Goal: Task Accomplishment & Management: Use online tool/utility

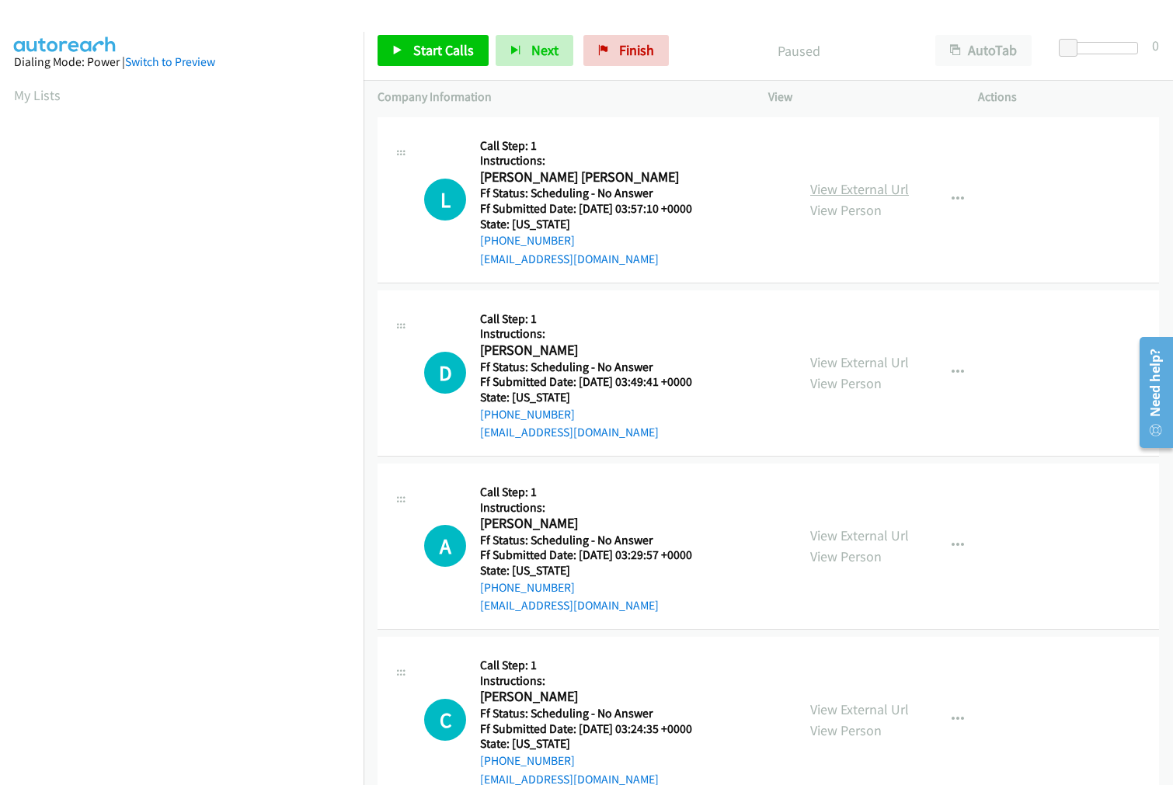
click at [841, 188] on link "View External Url" at bounding box center [859, 189] width 99 height 18
click at [835, 364] on link "View External Url" at bounding box center [859, 363] width 99 height 18
click at [844, 531] on link "View External Url" at bounding box center [859, 536] width 99 height 18
click at [822, 702] on link "View External Url" at bounding box center [859, 710] width 99 height 18
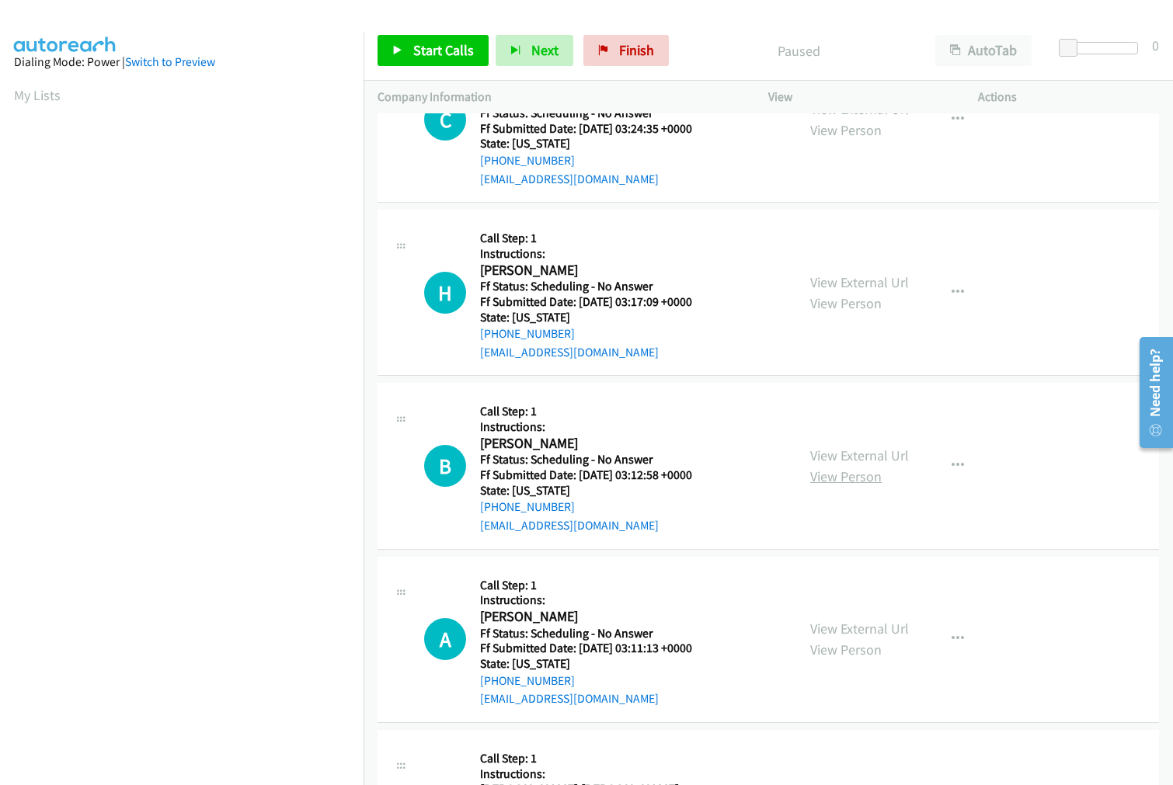
scroll to position [604, 0]
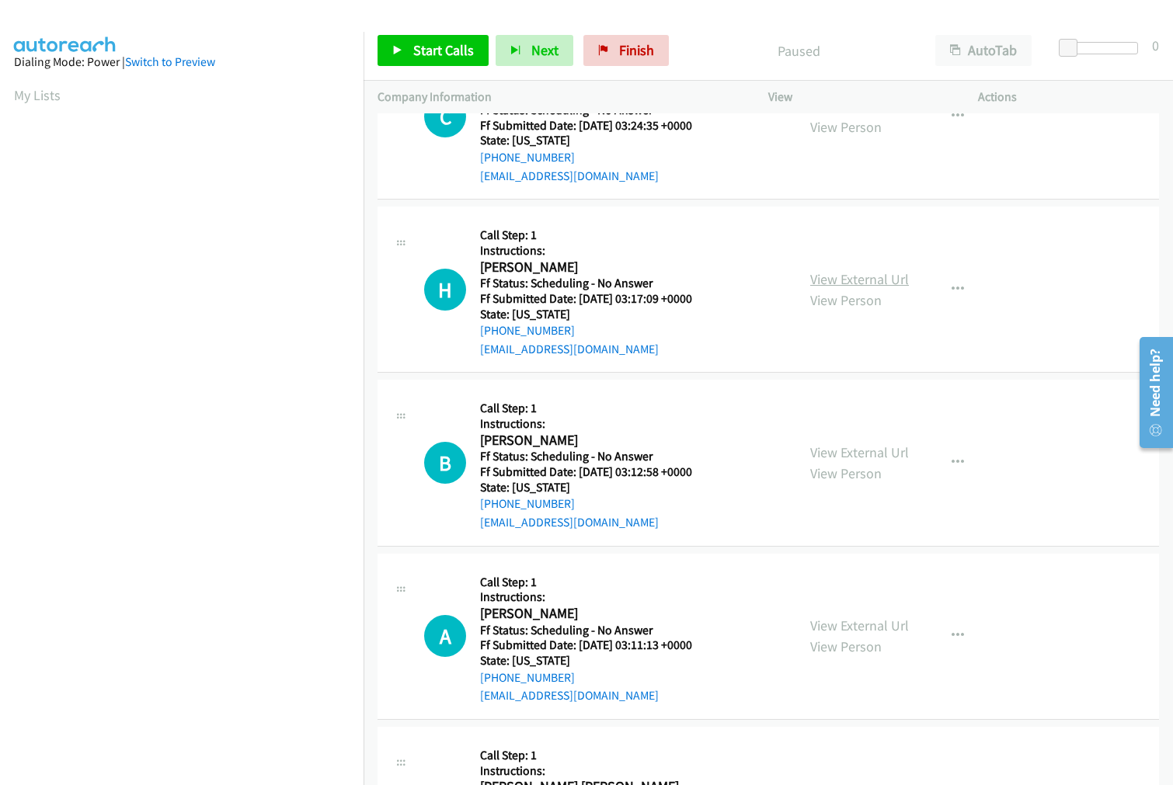
click at [820, 273] on link "View External Url" at bounding box center [859, 279] width 99 height 18
click at [855, 452] on link "View External Url" at bounding box center [859, 453] width 99 height 18
click at [831, 622] on link "View External Url" at bounding box center [859, 626] width 99 height 18
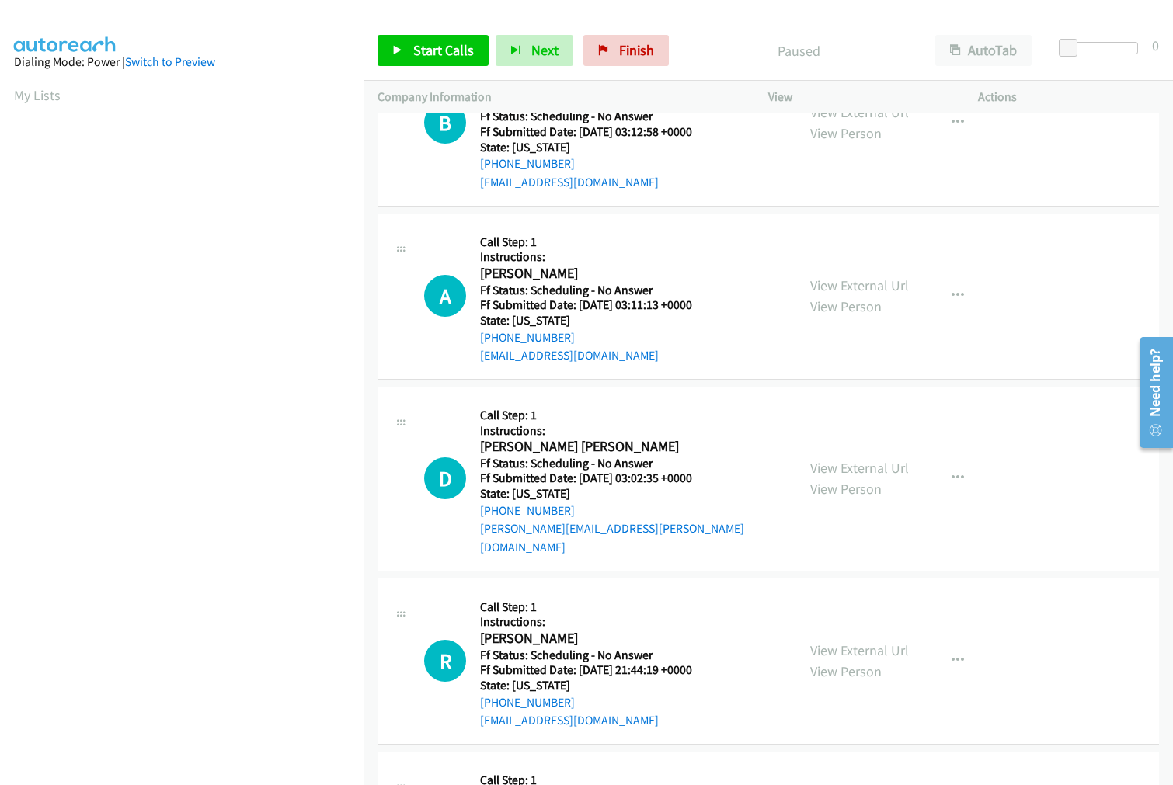
scroll to position [1036, 0]
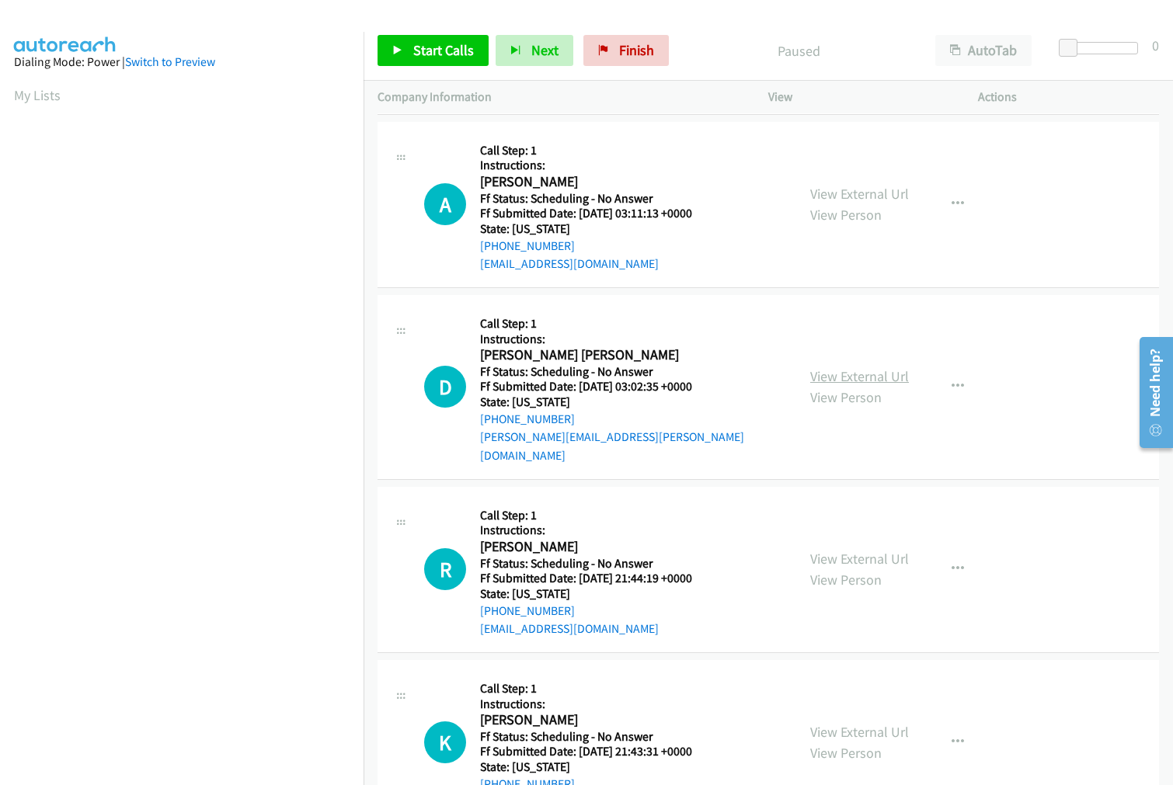
click at [855, 368] on link "View External Url" at bounding box center [859, 376] width 99 height 18
click at [860, 550] on link "View External Url" at bounding box center [859, 559] width 99 height 18
click at [852, 723] on link "View External Url" at bounding box center [859, 732] width 99 height 18
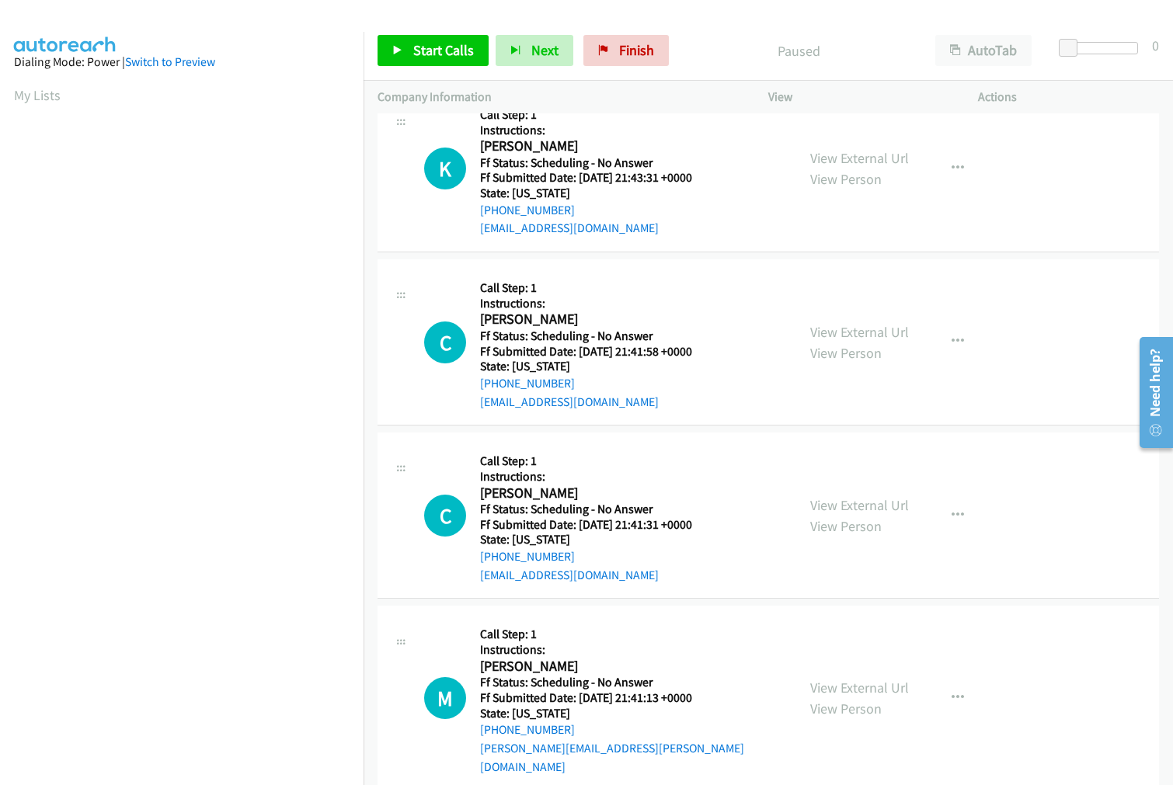
scroll to position [1640, 0]
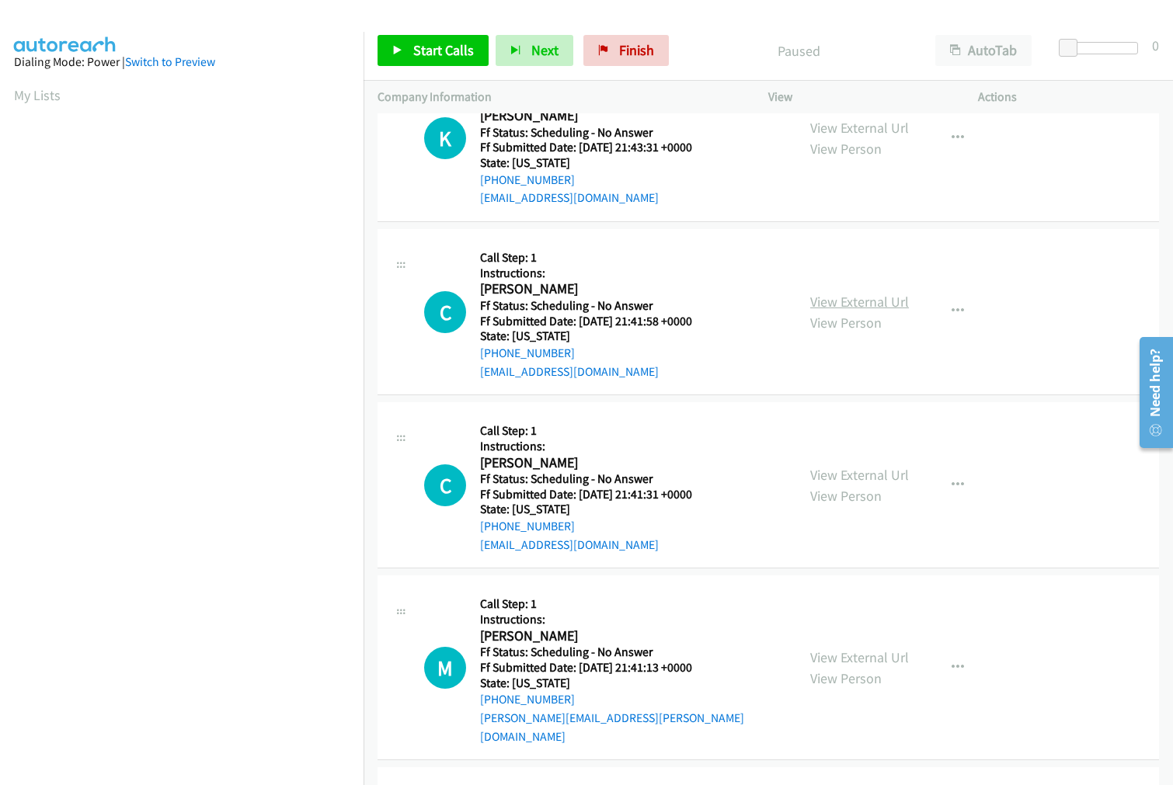
click at [859, 293] on link "View External Url" at bounding box center [859, 302] width 99 height 18
click at [848, 466] on link "View External Url" at bounding box center [859, 475] width 99 height 18
click at [833, 649] on link "View External Url" at bounding box center [859, 658] width 99 height 18
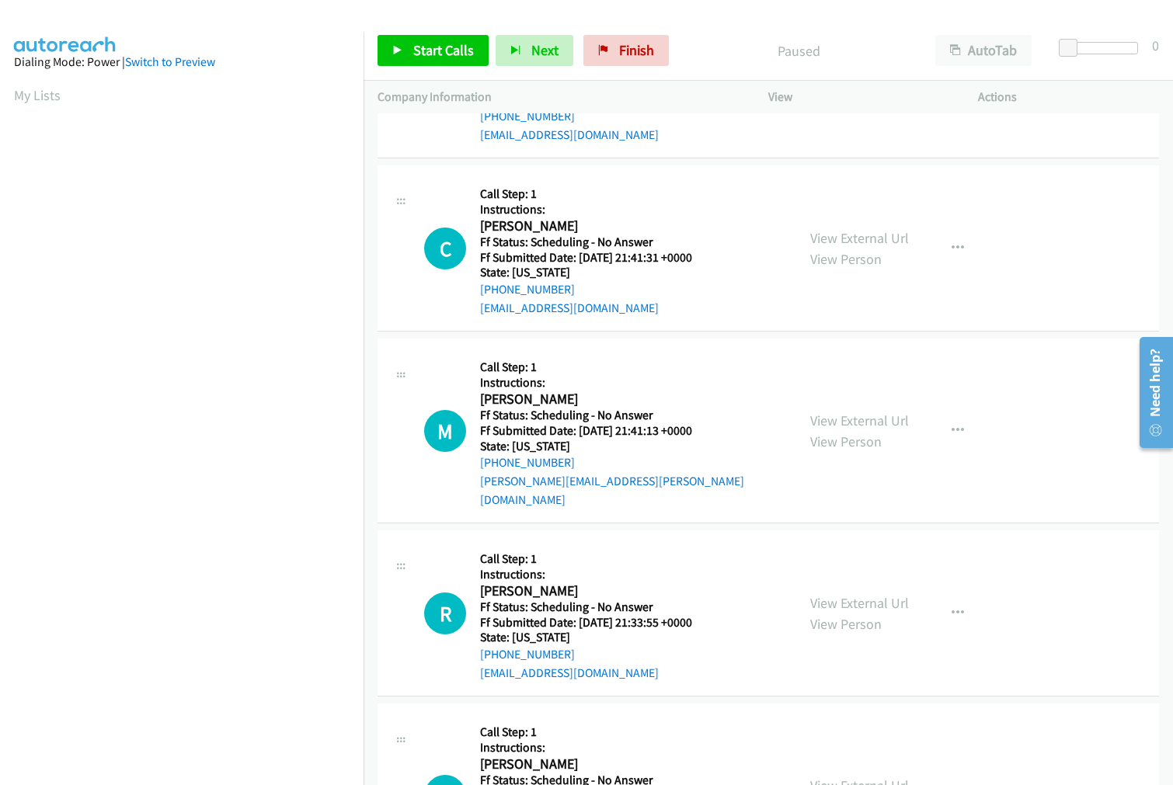
scroll to position [1948, 0]
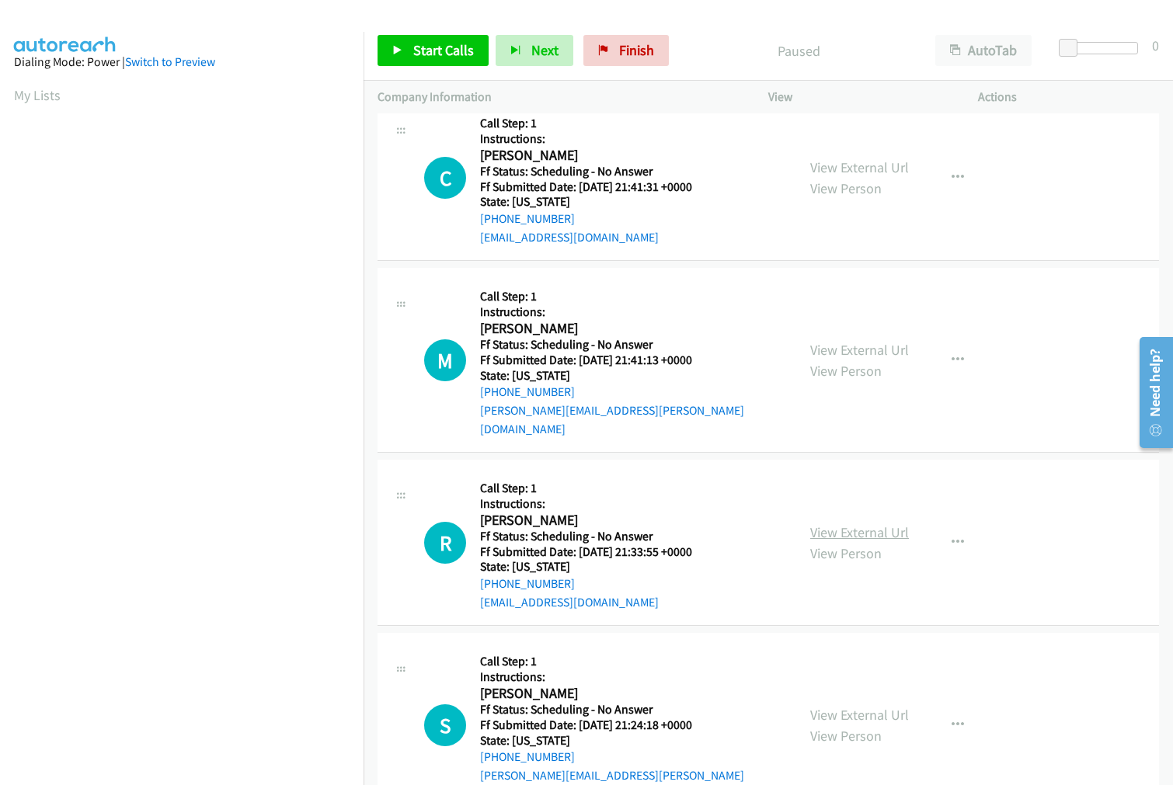
click at [848, 524] on link "View External Url" at bounding box center [859, 533] width 99 height 18
click at [842, 706] on link "View External Url" at bounding box center [859, 715] width 99 height 18
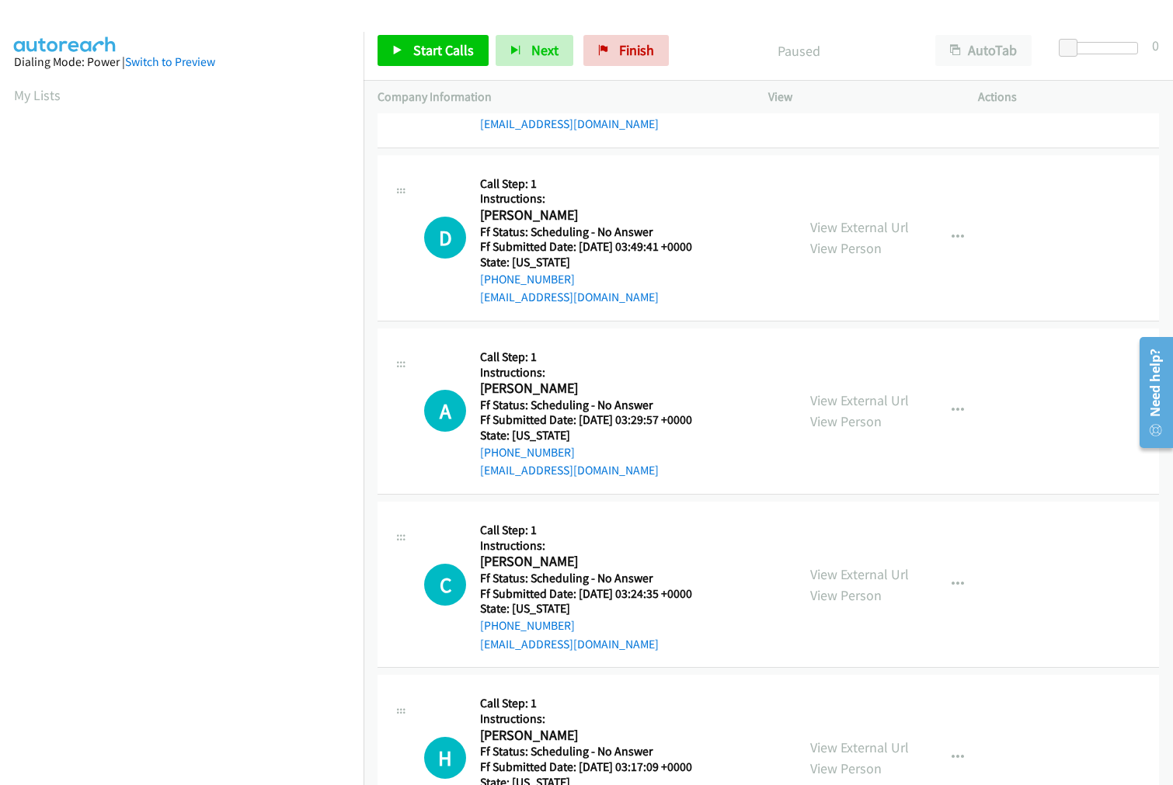
scroll to position [0, 0]
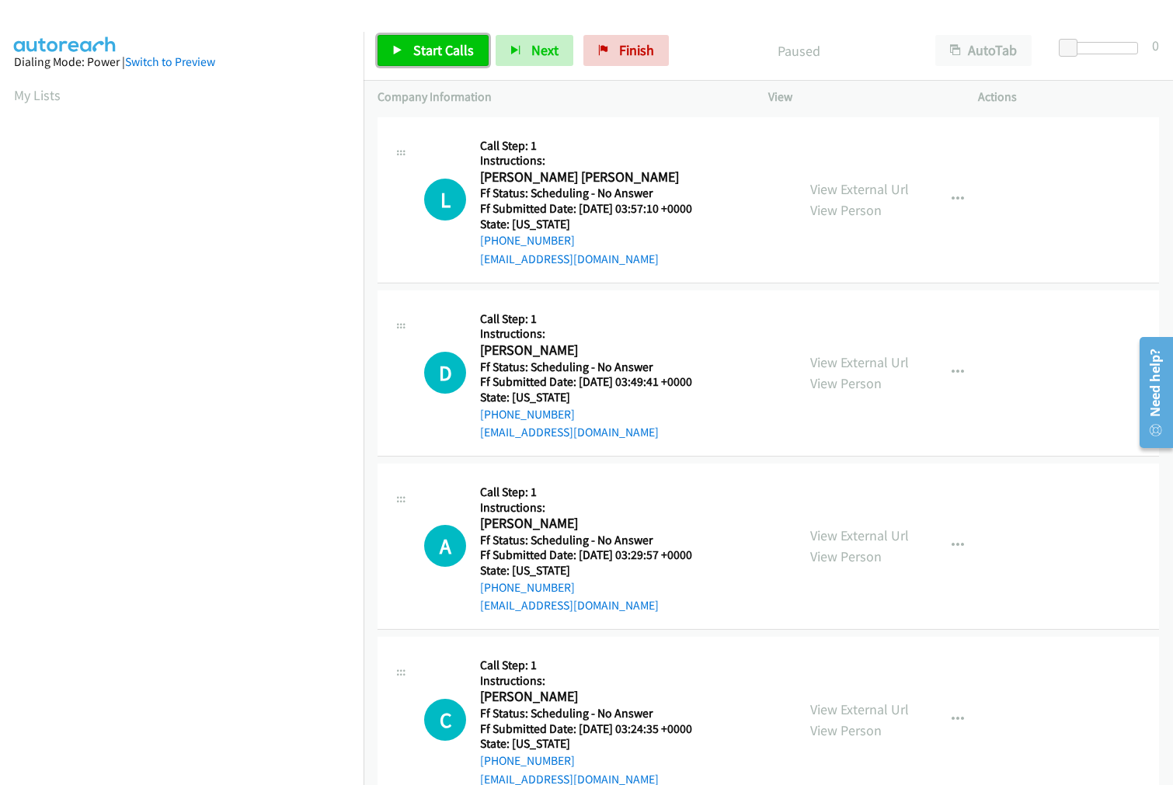
click at [454, 41] on span "Start Calls" at bounding box center [443, 50] width 61 height 18
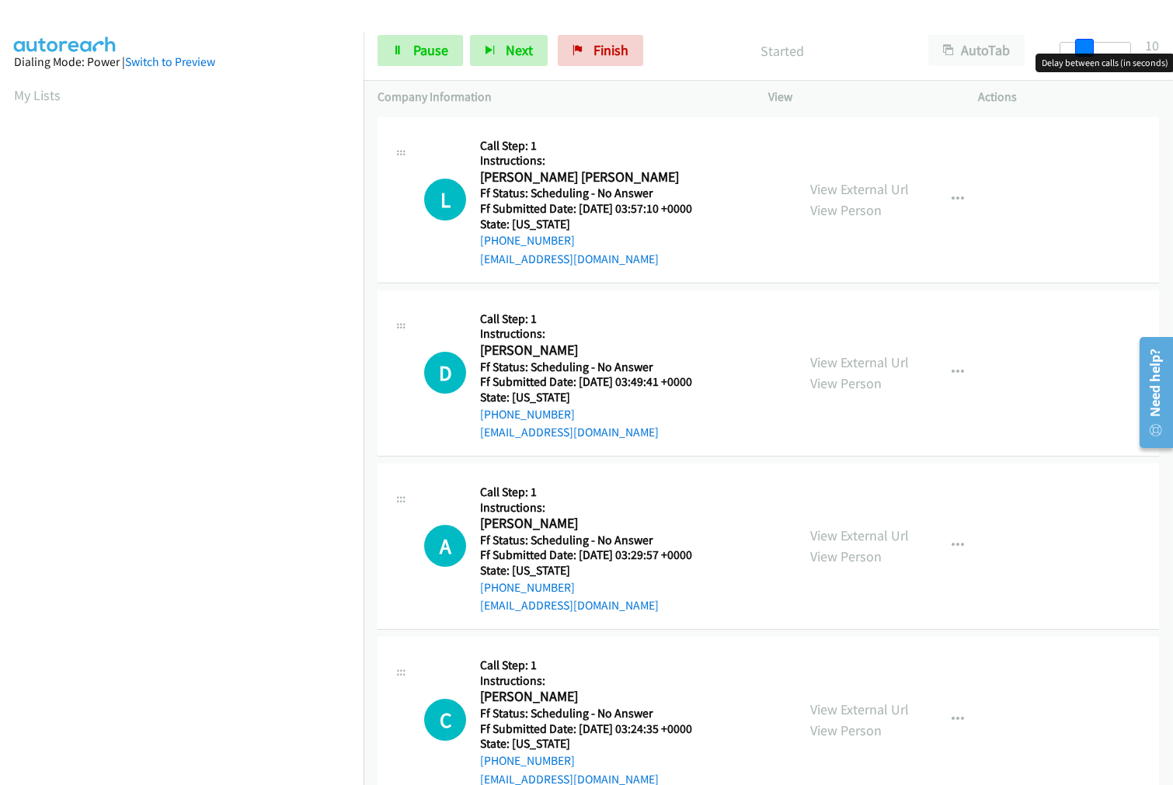
drag, startPoint x: 1068, startPoint y: 47, endPoint x: 1090, endPoint y: 44, distance: 22.7
click at [1090, 44] on span at bounding box center [1084, 48] width 19 height 19
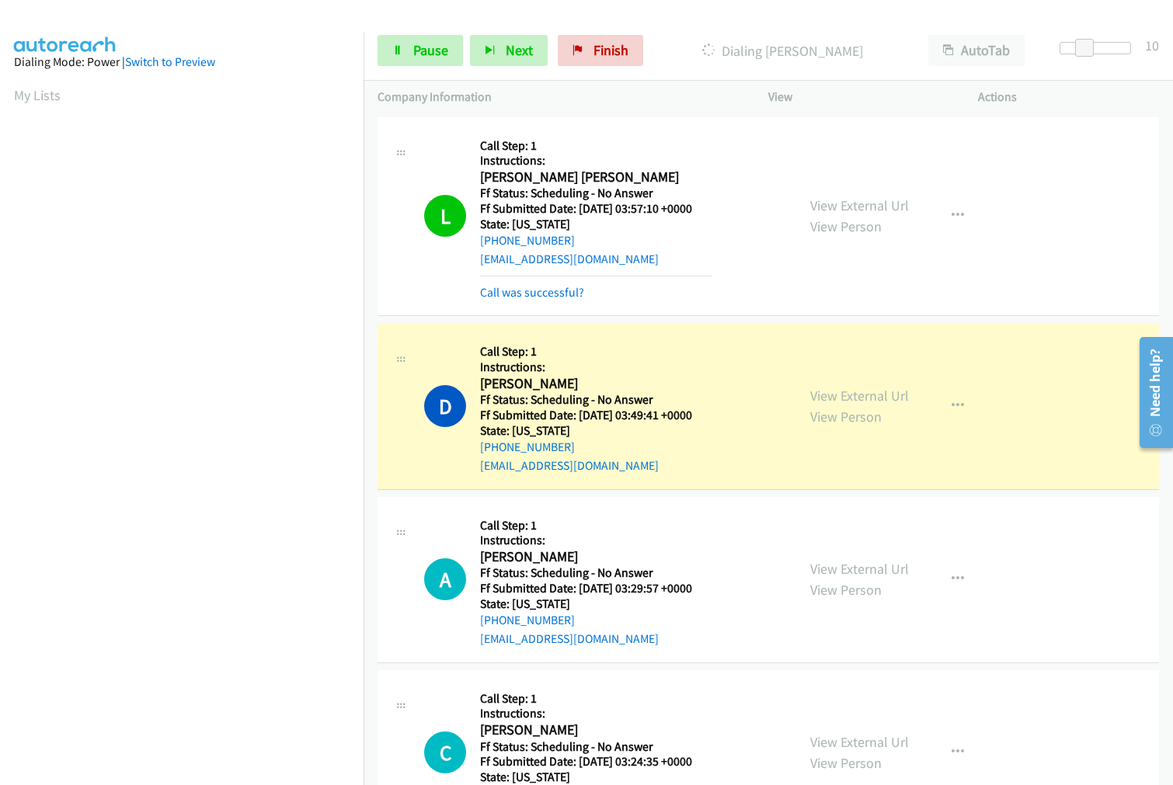
scroll to position [87, 0]
click at [524, 297] on link "Call was successful?" at bounding box center [532, 292] width 104 height 15
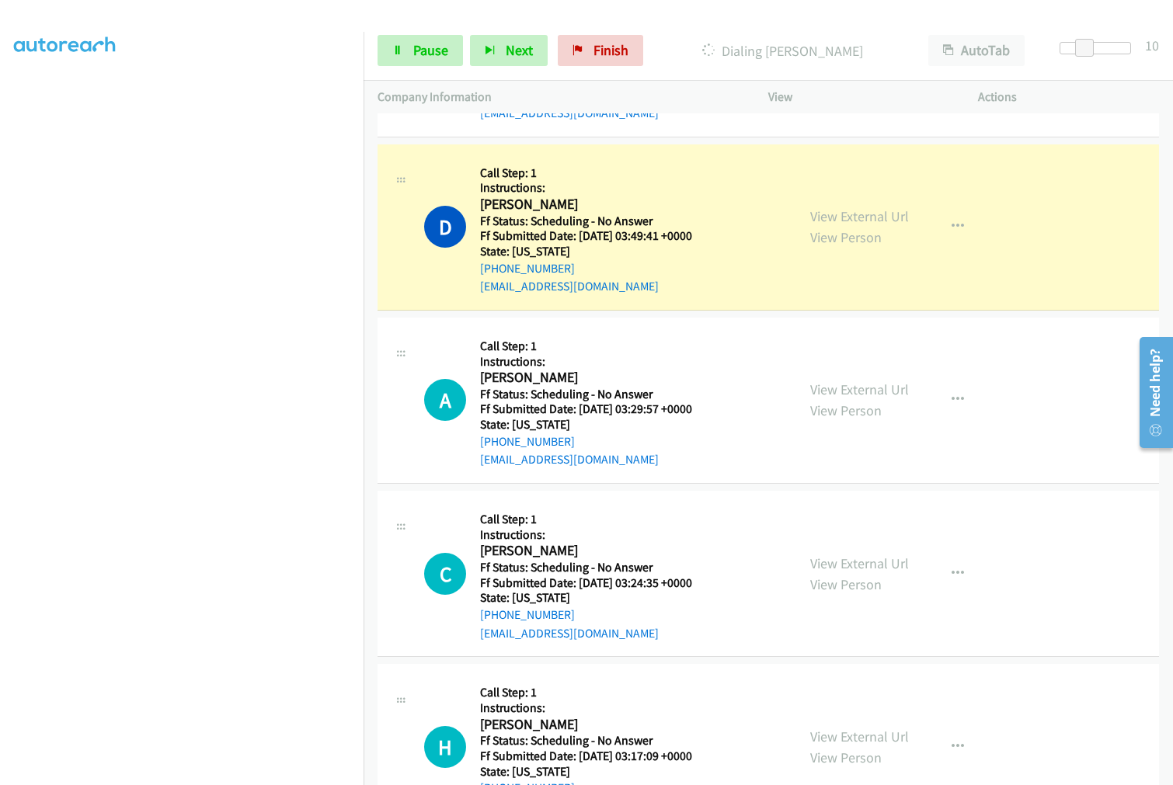
scroll to position [172, 0]
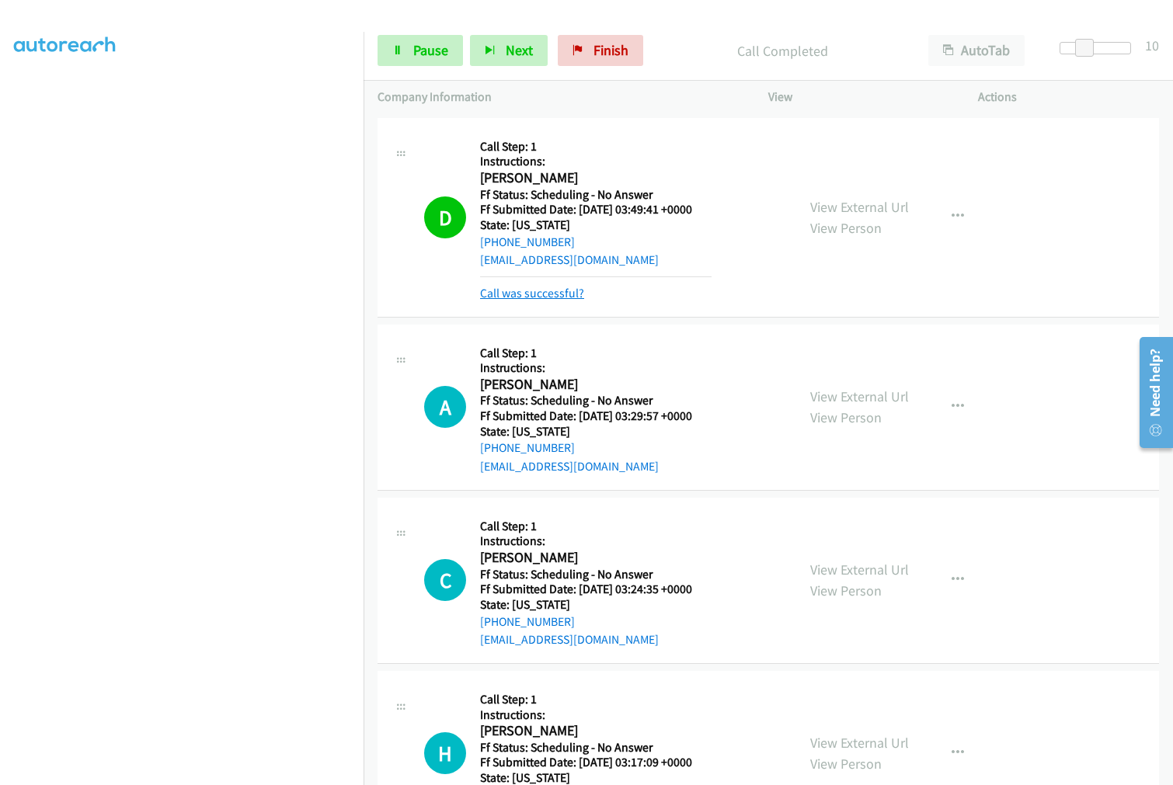
click at [525, 298] on link "Call was successful?" at bounding box center [532, 293] width 104 height 15
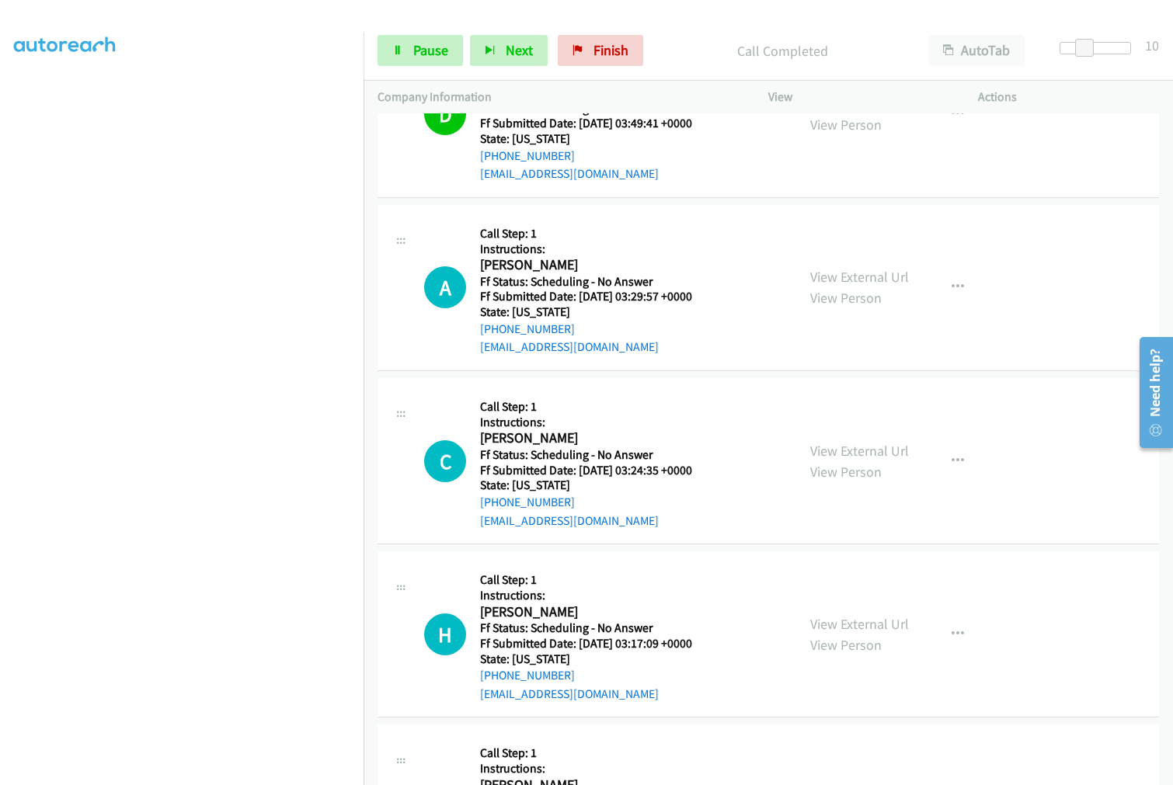
scroll to position [345, 0]
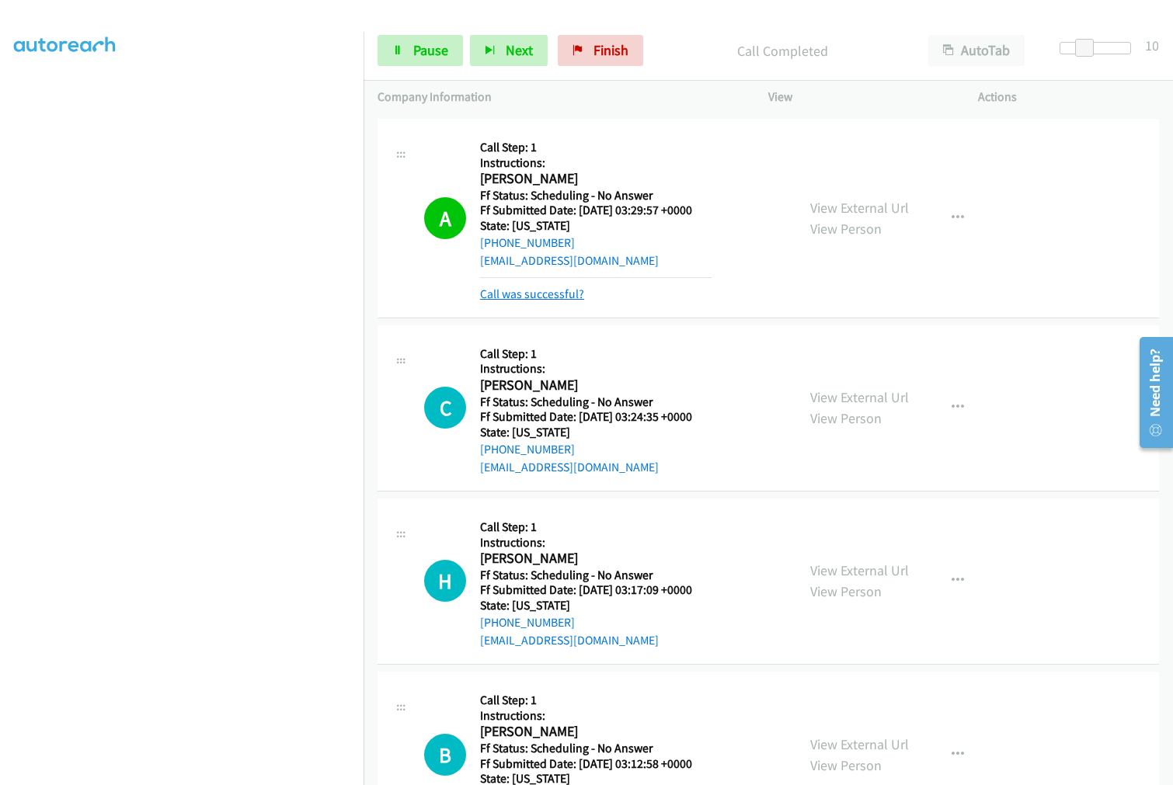
click at [524, 293] on link "Call was successful?" at bounding box center [532, 294] width 104 height 15
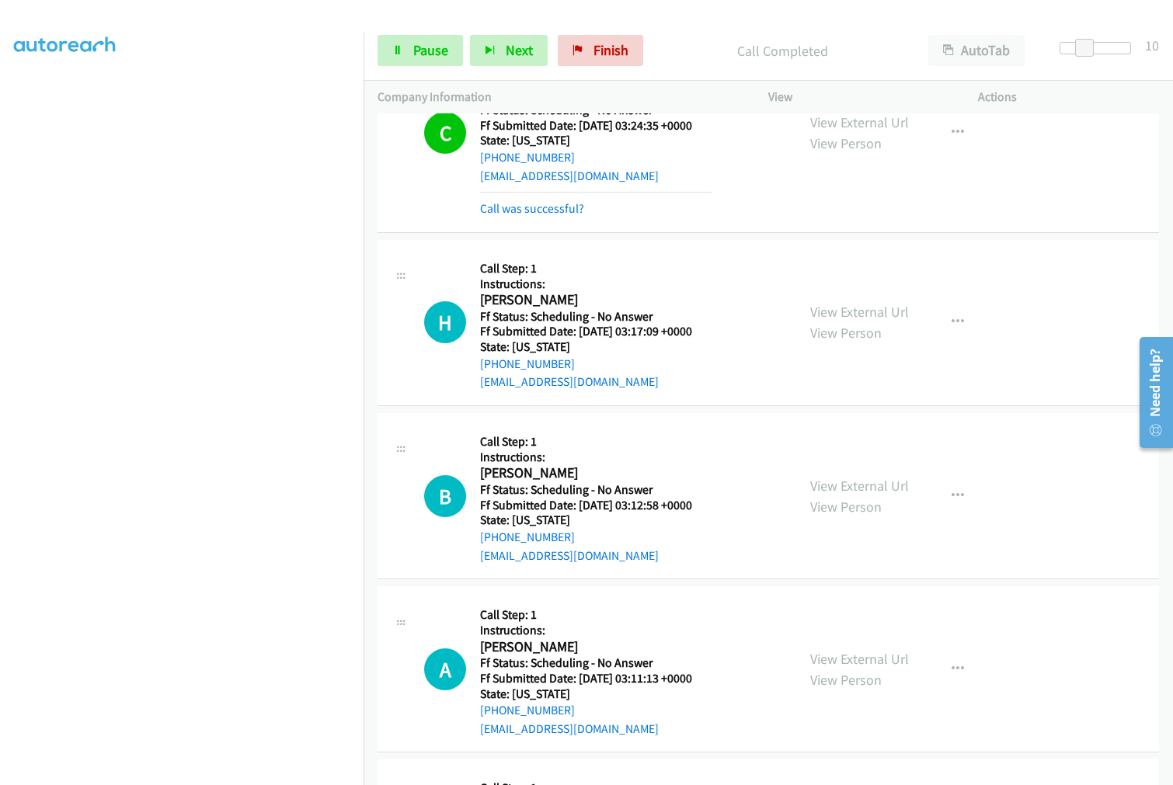
scroll to position [620, 0]
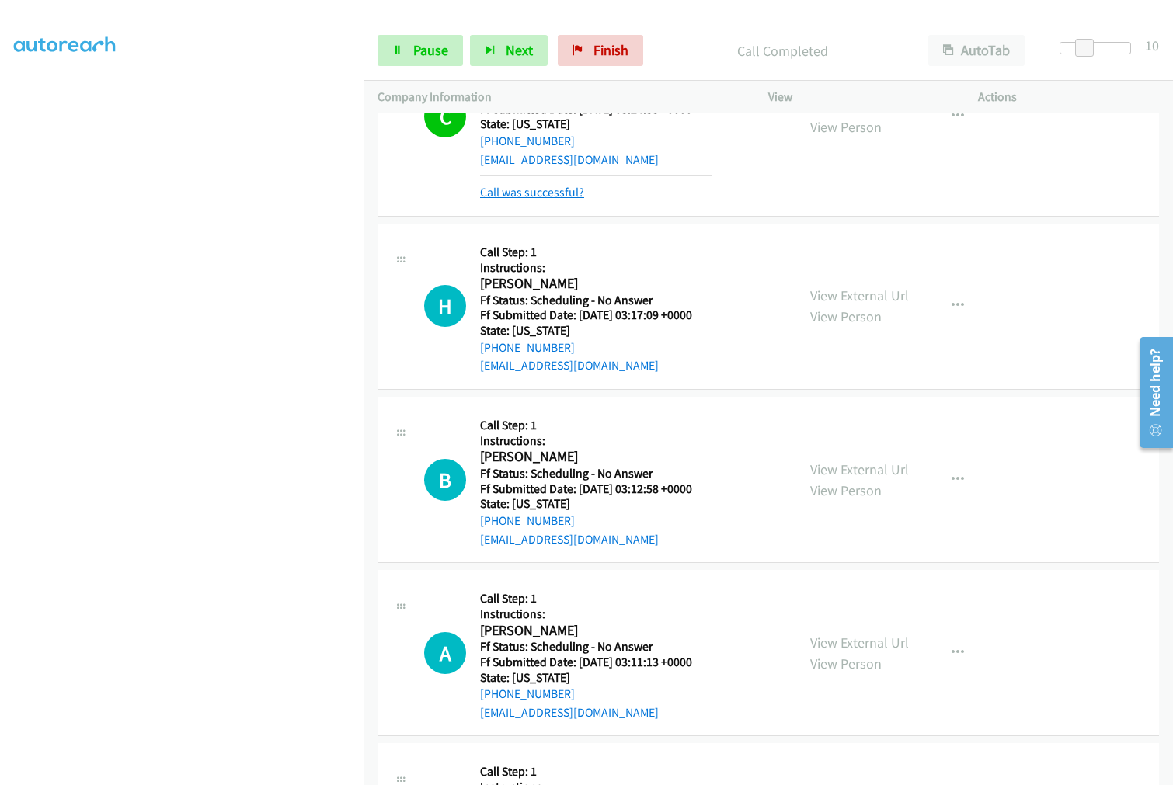
click at [545, 192] on link "Call was successful?" at bounding box center [532, 192] width 104 height 15
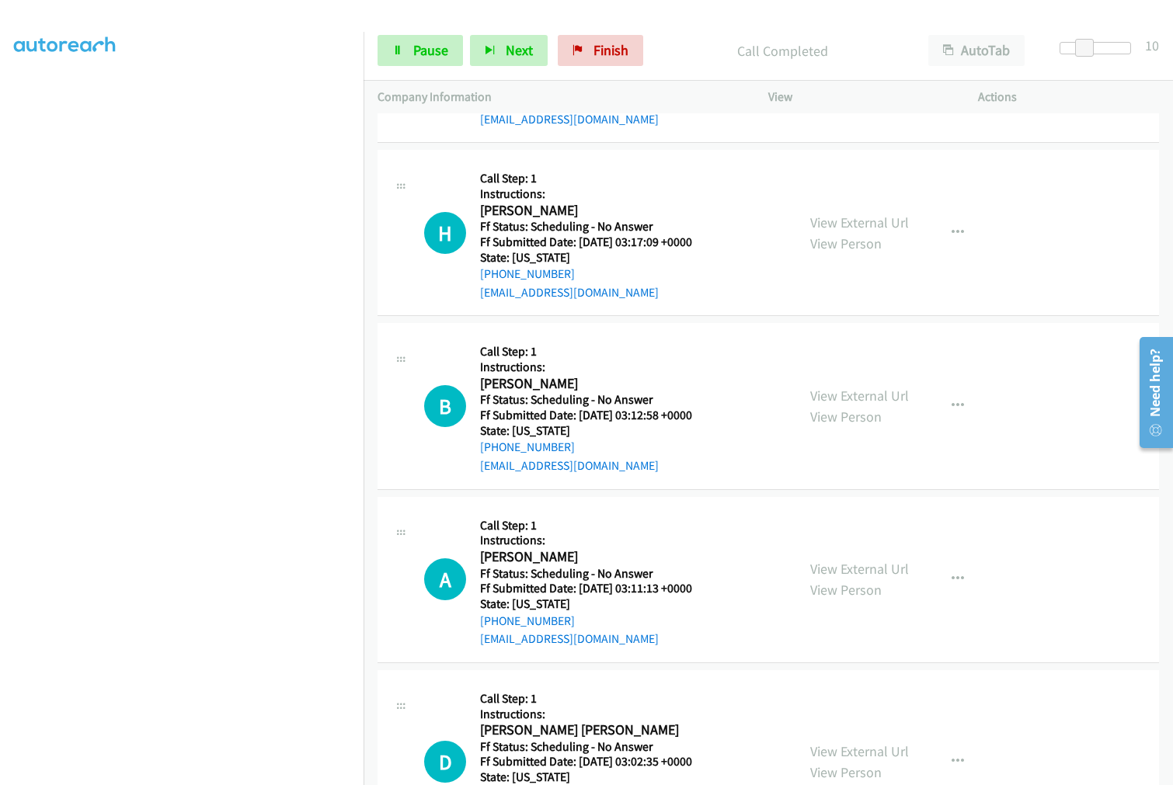
scroll to position [690, 0]
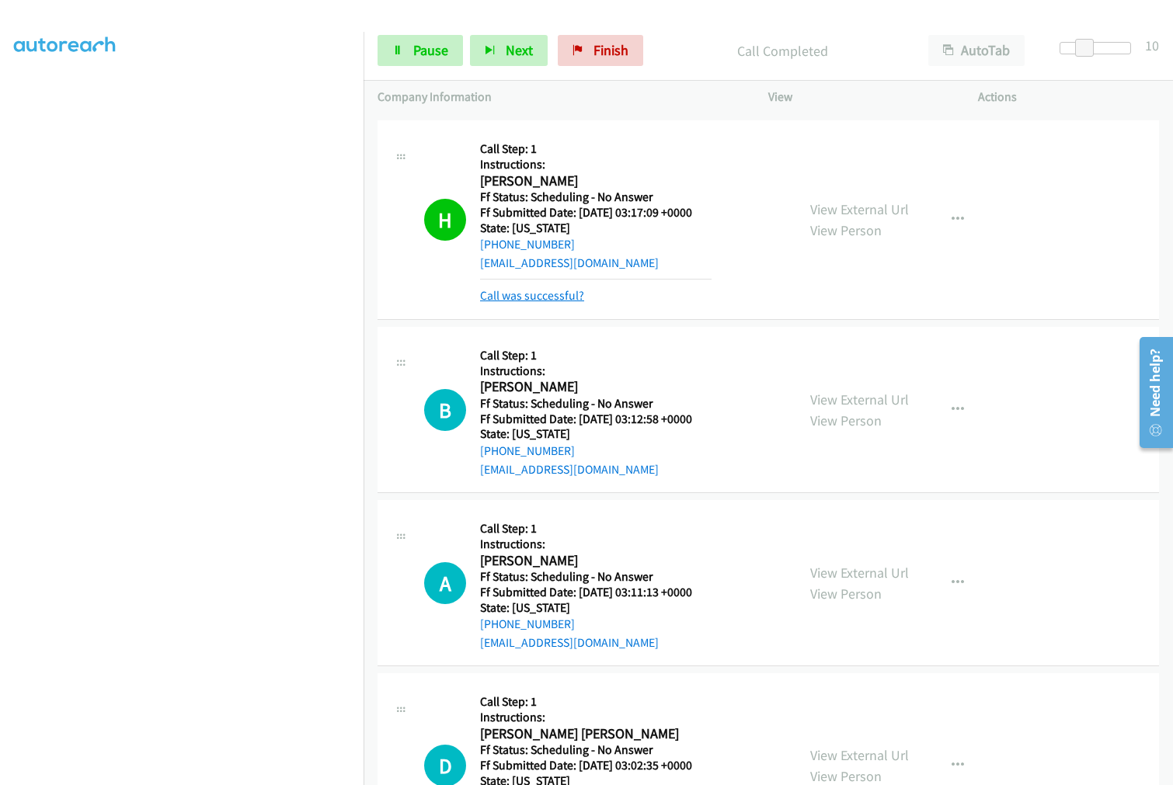
click at [532, 288] on link "Call was successful?" at bounding box center [532, 295] width 104 height 15
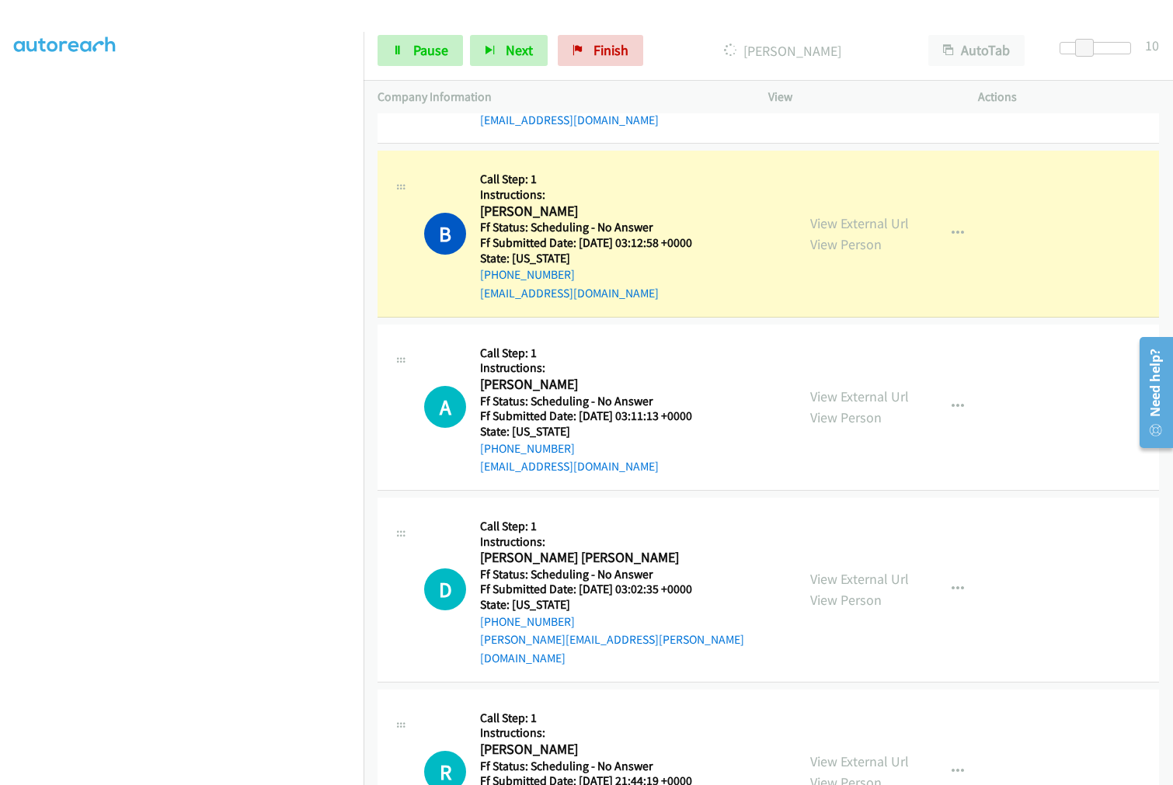
scroll to position [863, 0]
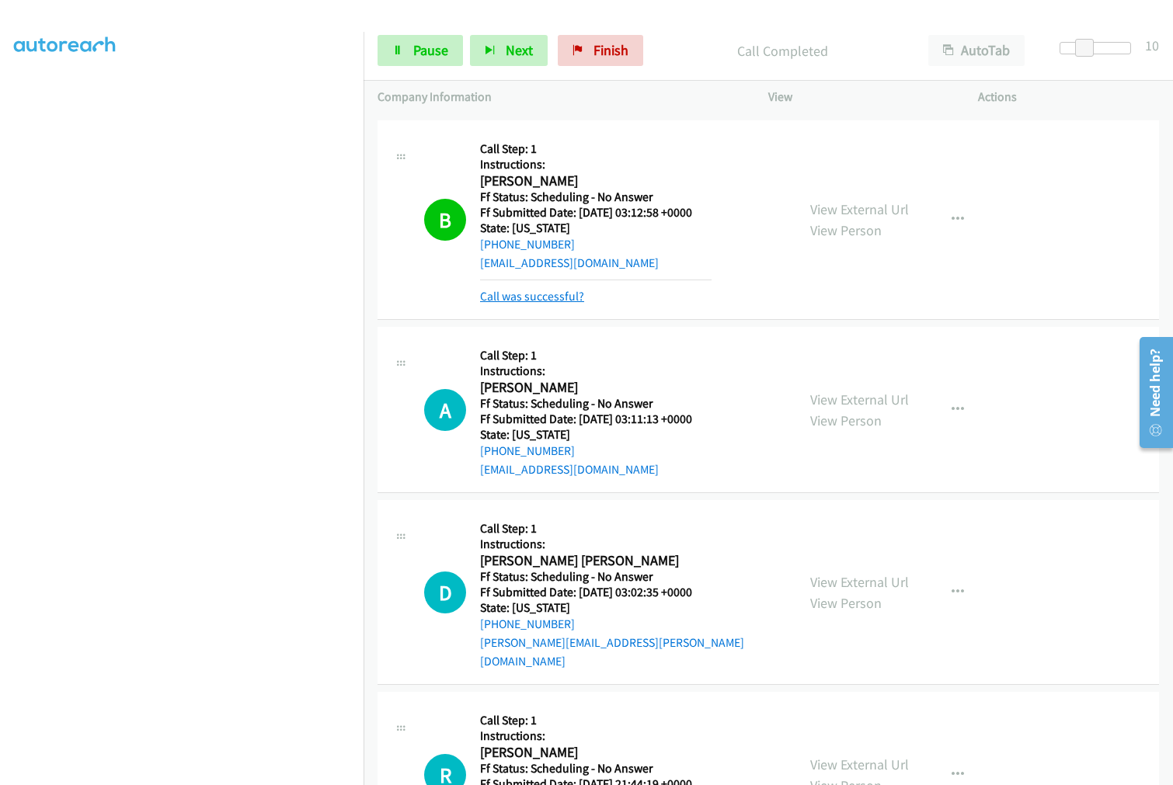
click at [542, 297] on link "Call was successful?" at bounding box center [532, 296] width 104 height 15
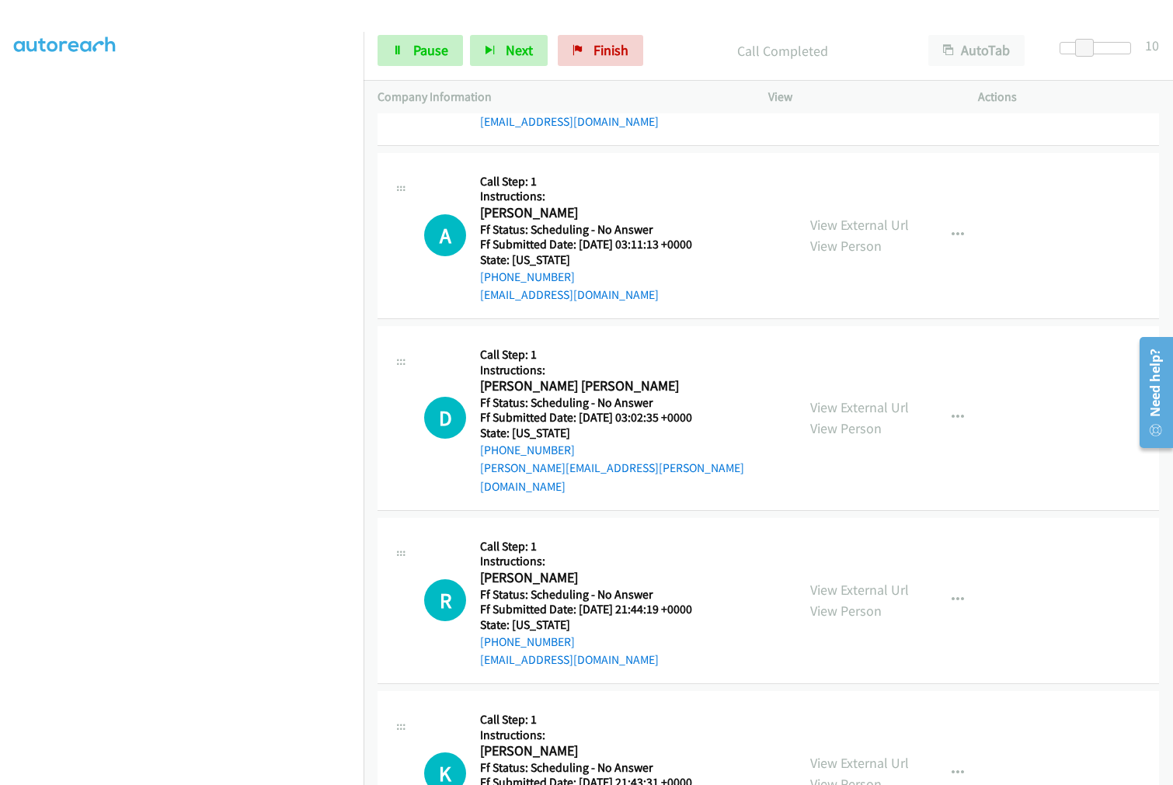
scroll to position [1036, 0]
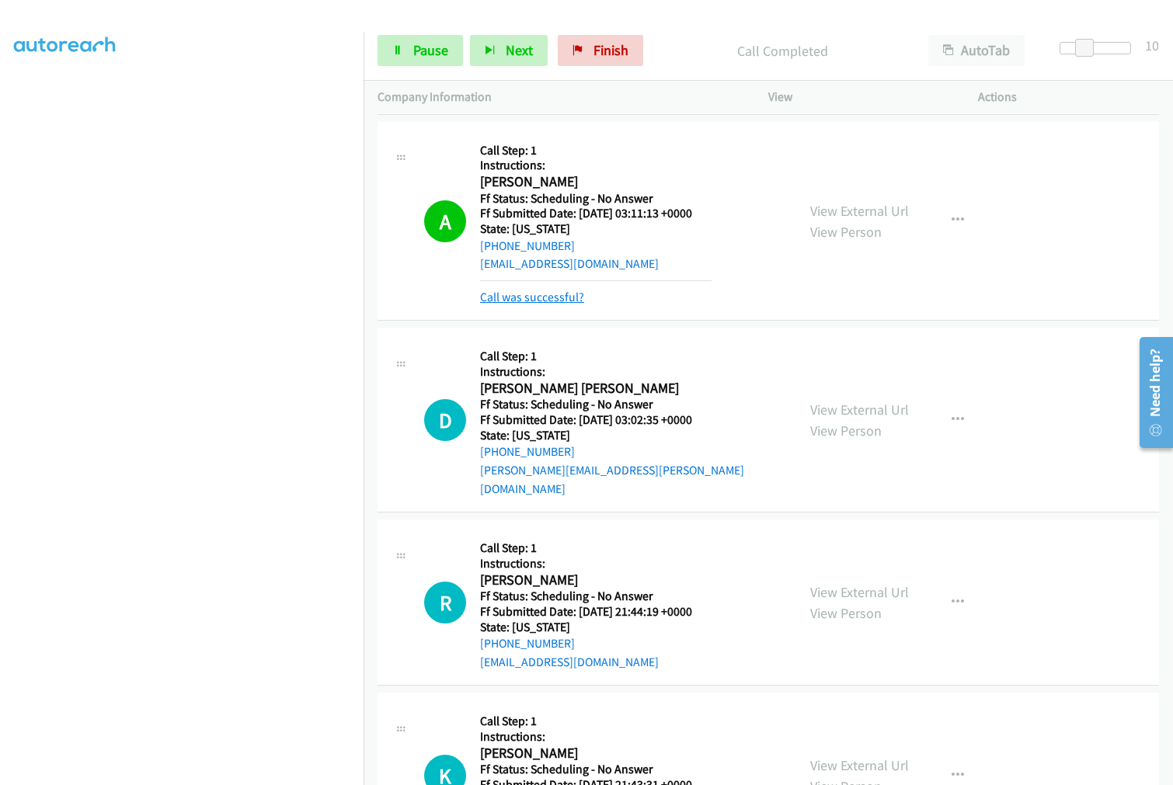
click at [503, 290] on link "Call was successful?" at bounding box center [532, 297] width 104 height 15
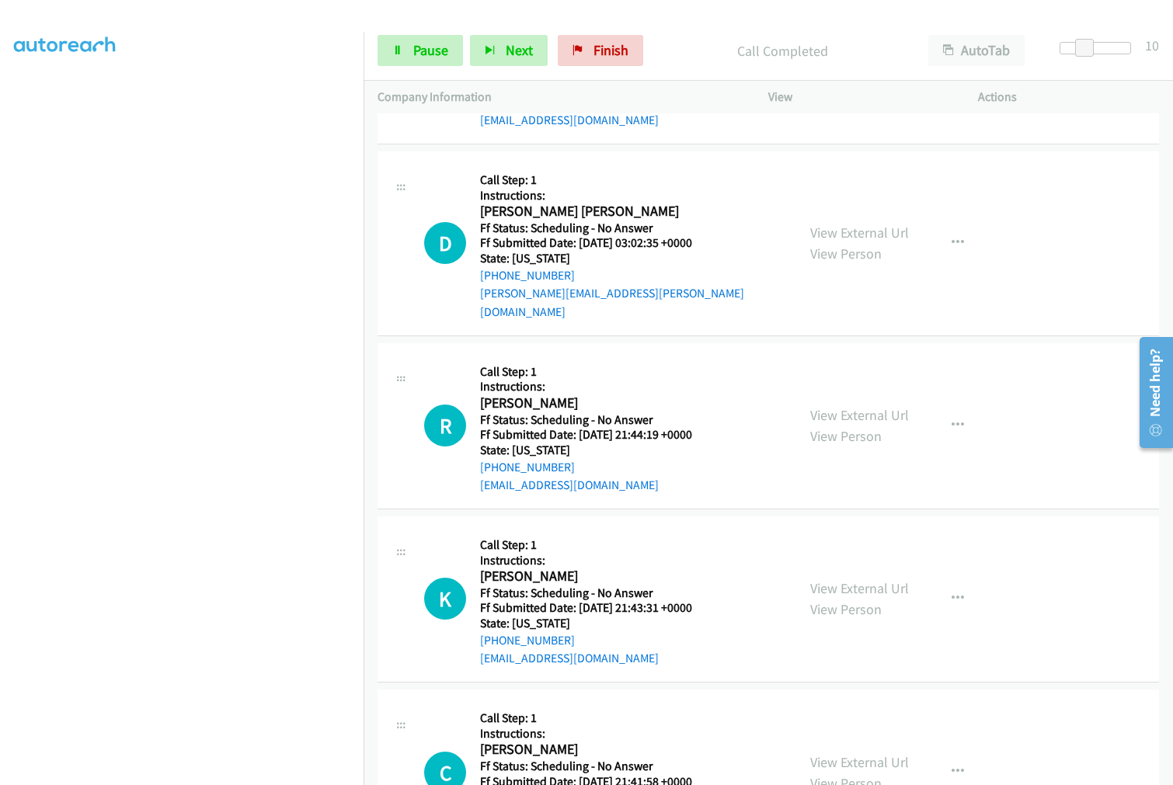
scroll to position [1208, 0]
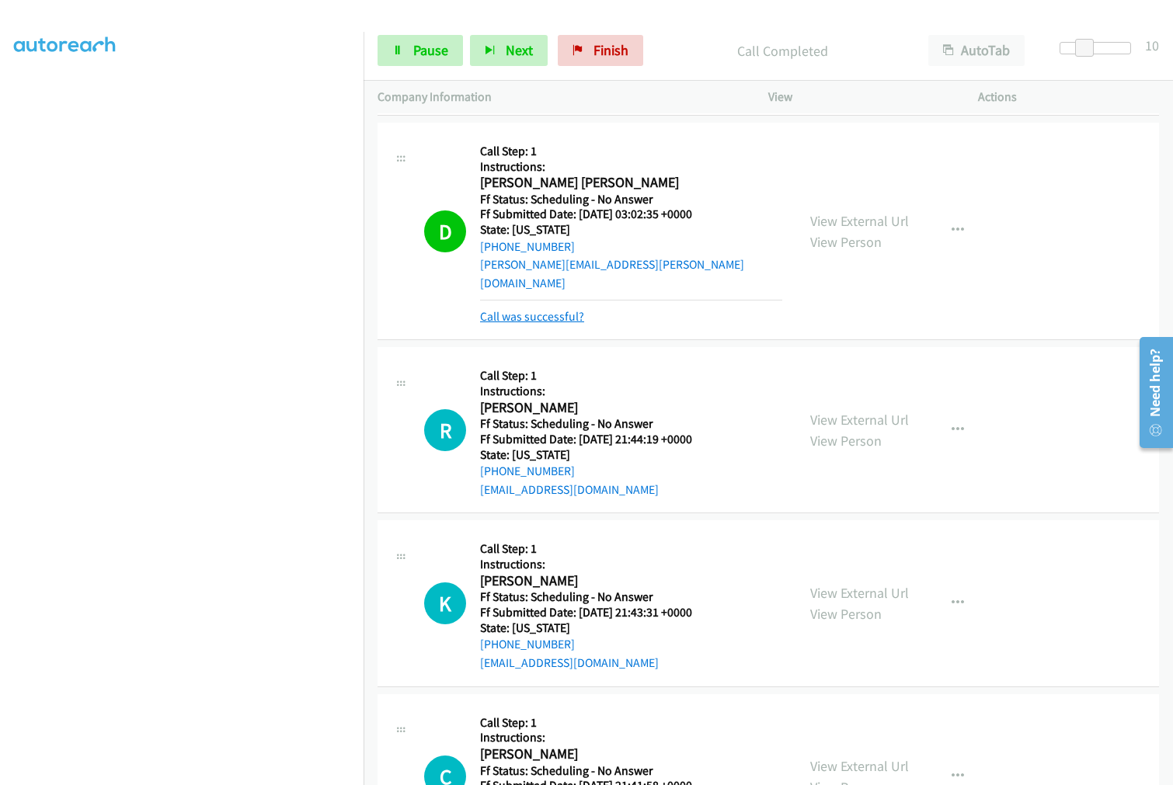
click at [501, 309] on link "Call was successful?" at bounding box center [532, 316] width 104 height 15
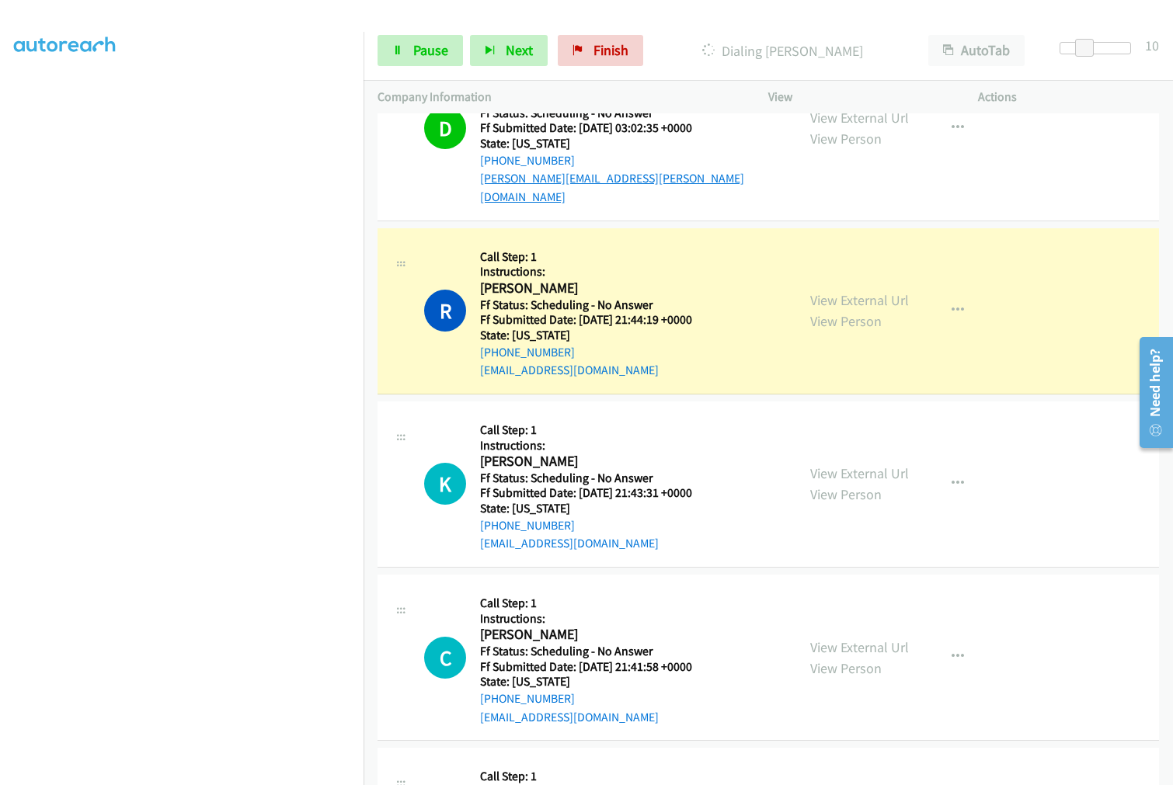
scroll to position [1381, 0]
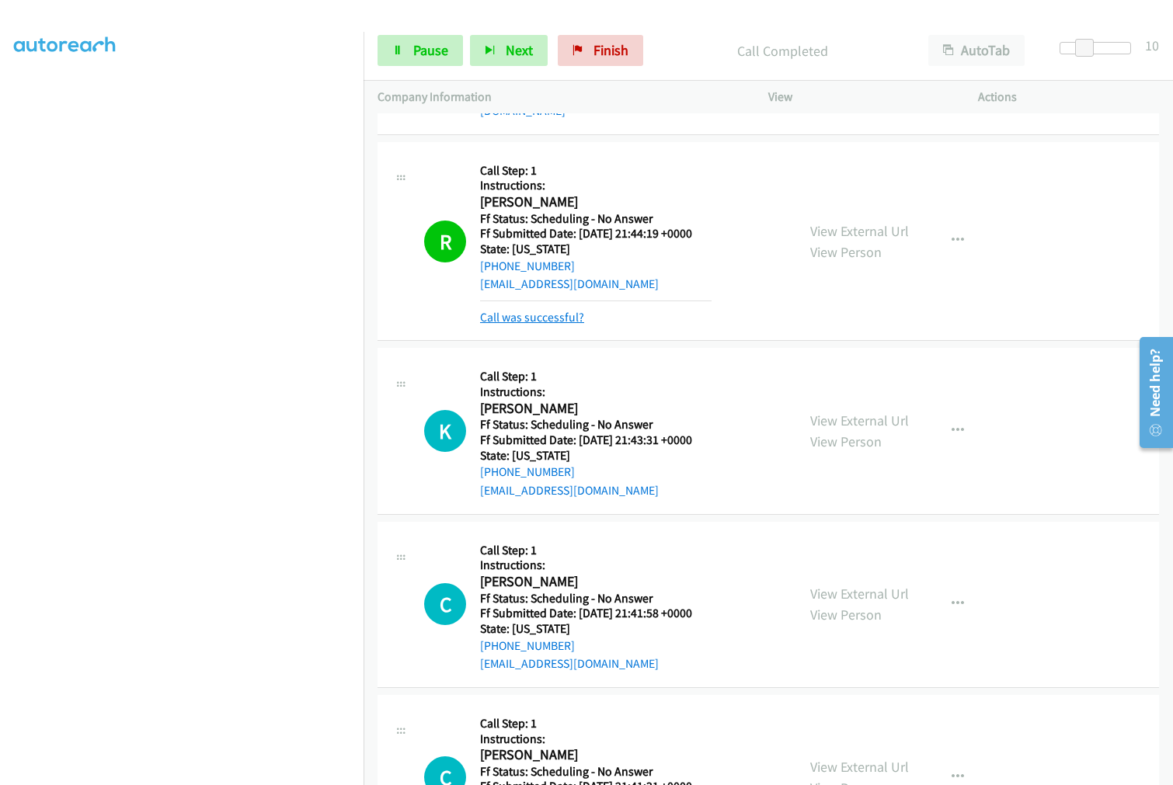
click at [527, 310] on link "Call was successful?" at bounding box center [532, 317] width 104 height 15
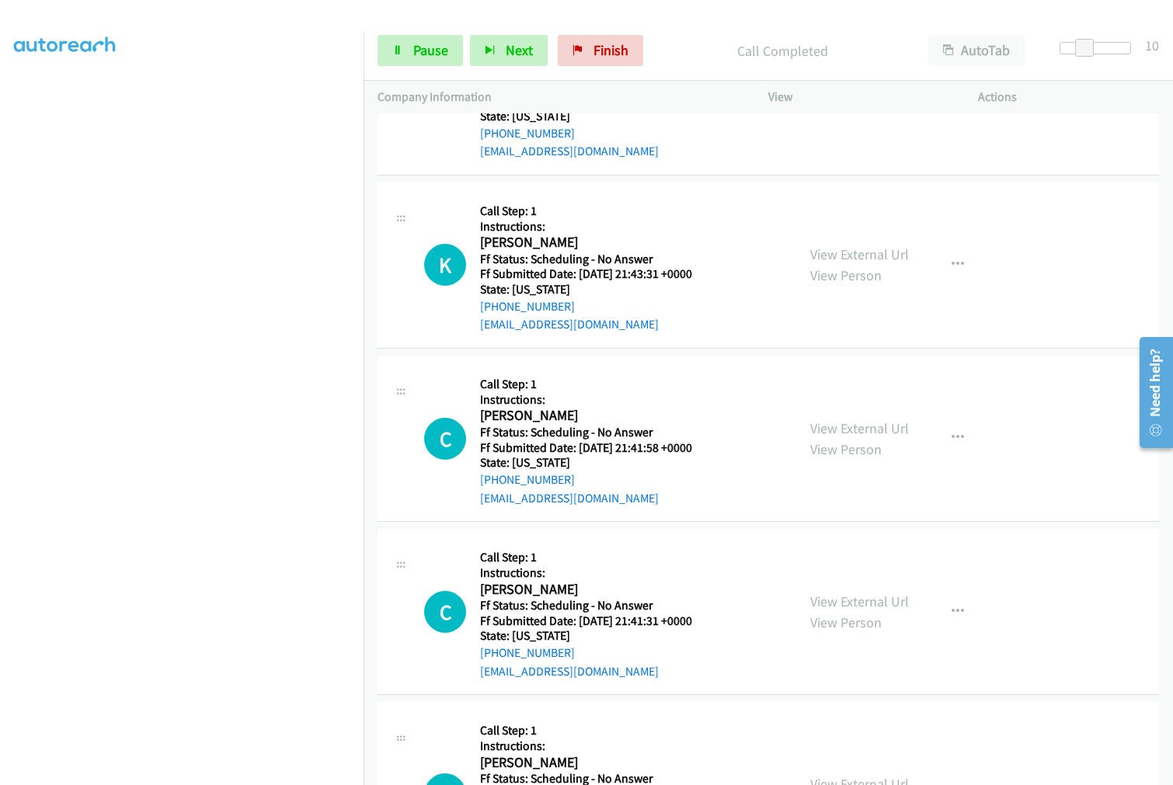
scroll to position [1554, 0]
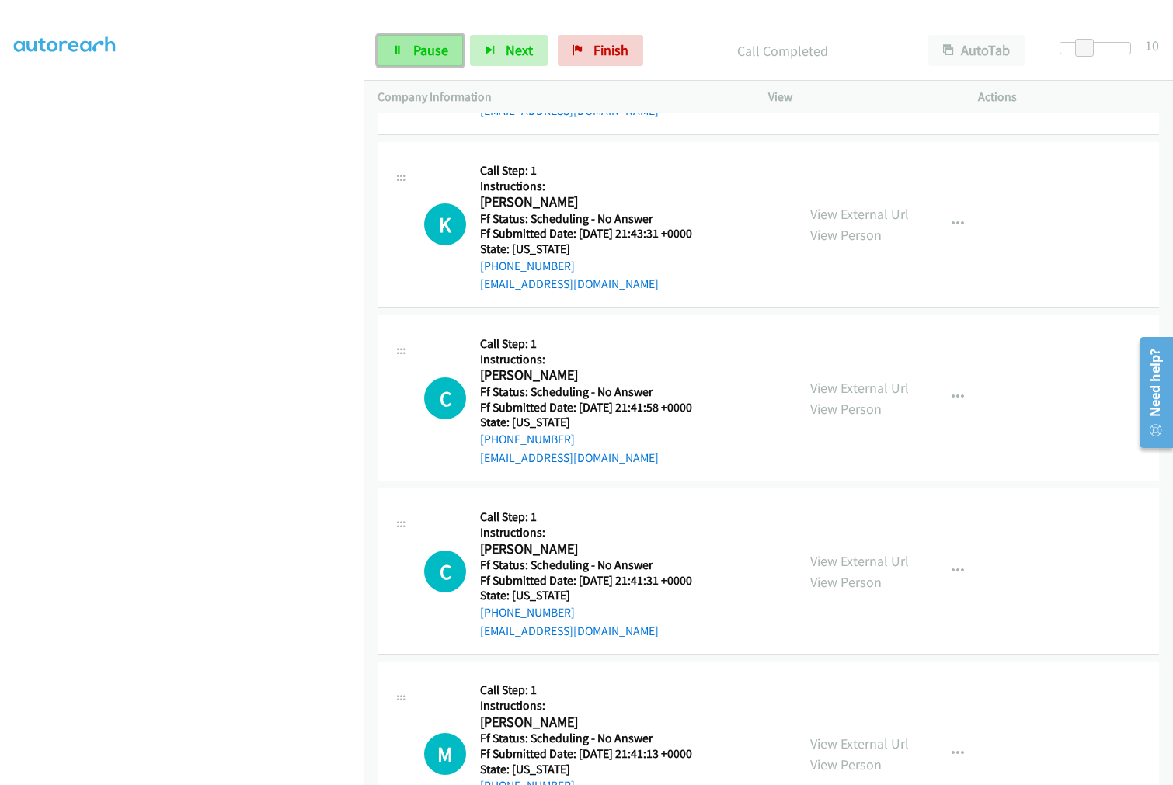
click at [421, 51] on span "Pause" at bounding box center [430, 50] width 35 height 18
click at [421, 51] on span "Start Calls" at bounding box center [443, 50] width 61 height 18
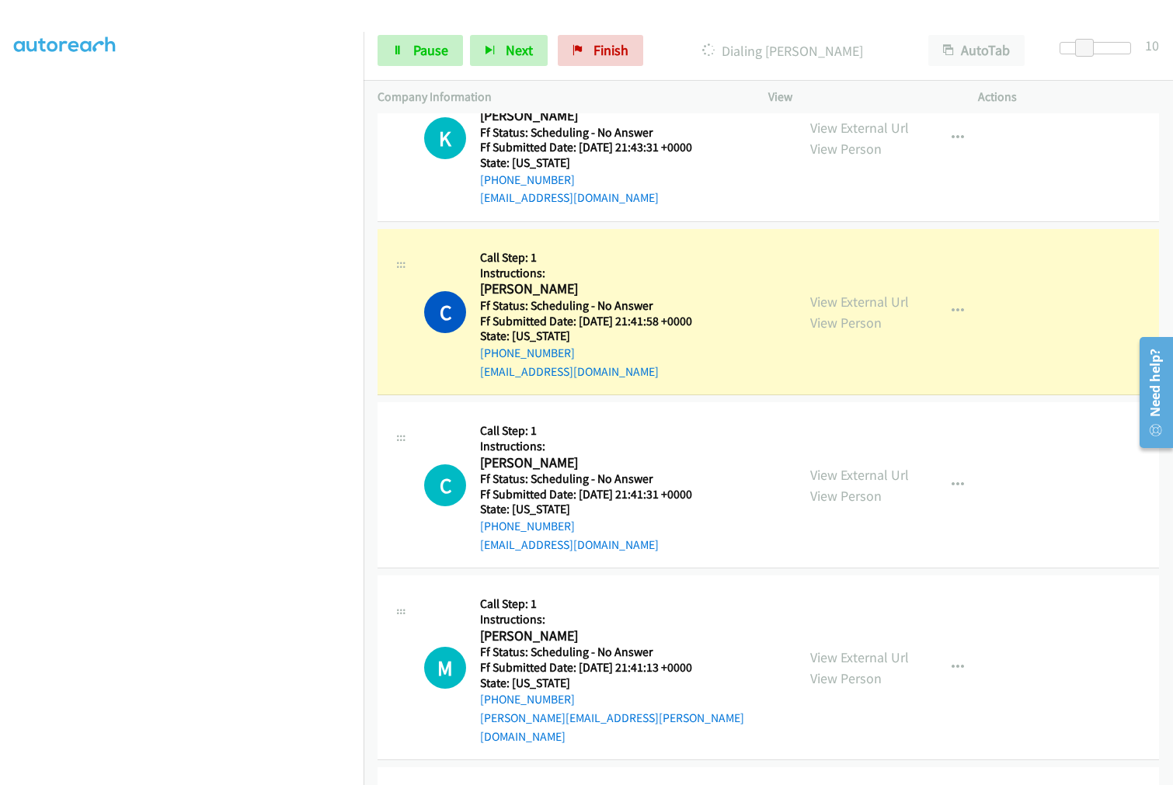
scroll to position [1726, 0]
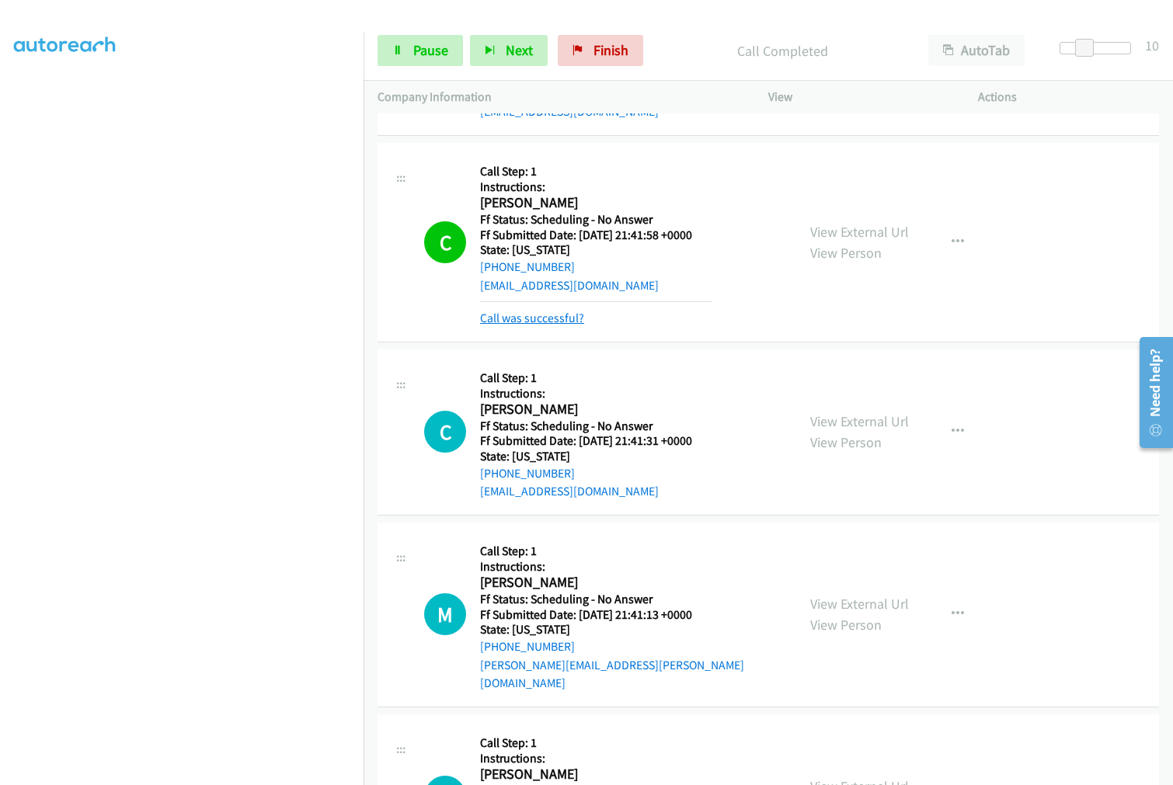
click at [524, 311] on link "Call was successful?" at bounding box center [532, 318] width 104 height 15
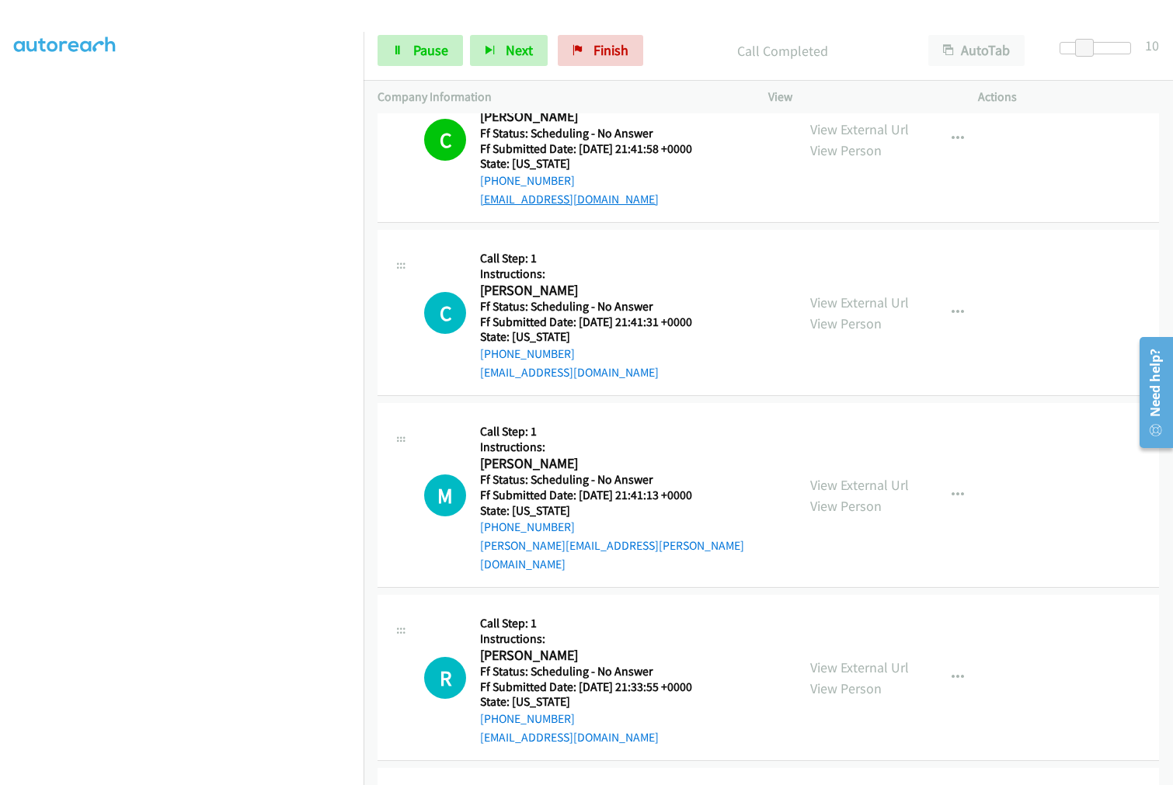
scroll to position [1899, 0]
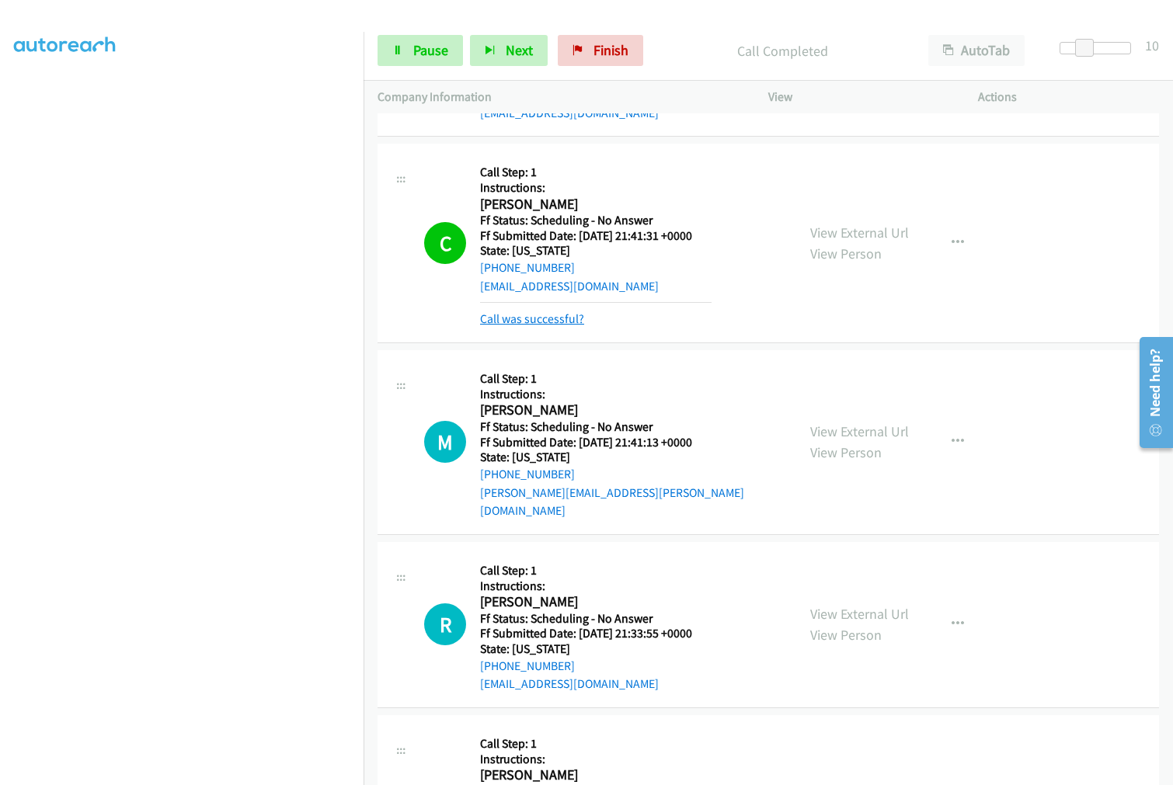
click at [517, 312] on link "Call was successful?" at bounding box center [532, 319] width 104 height 15
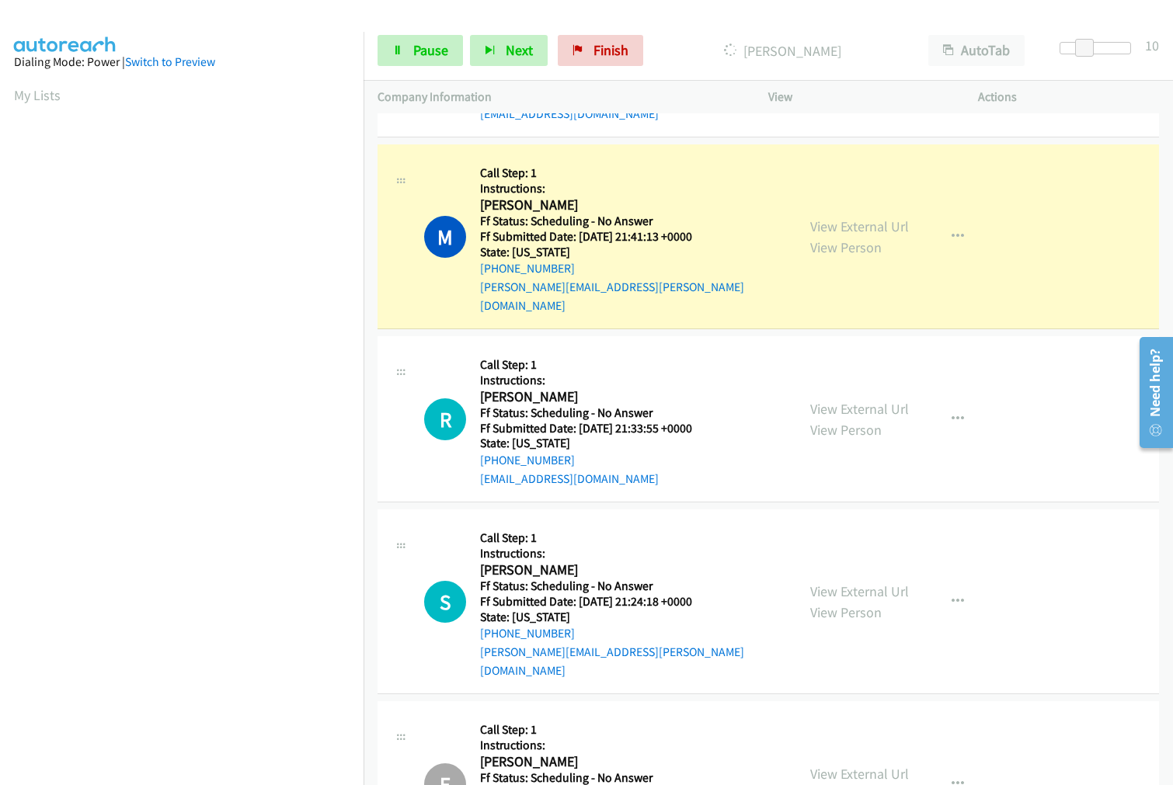
scroll to position [87, 0]
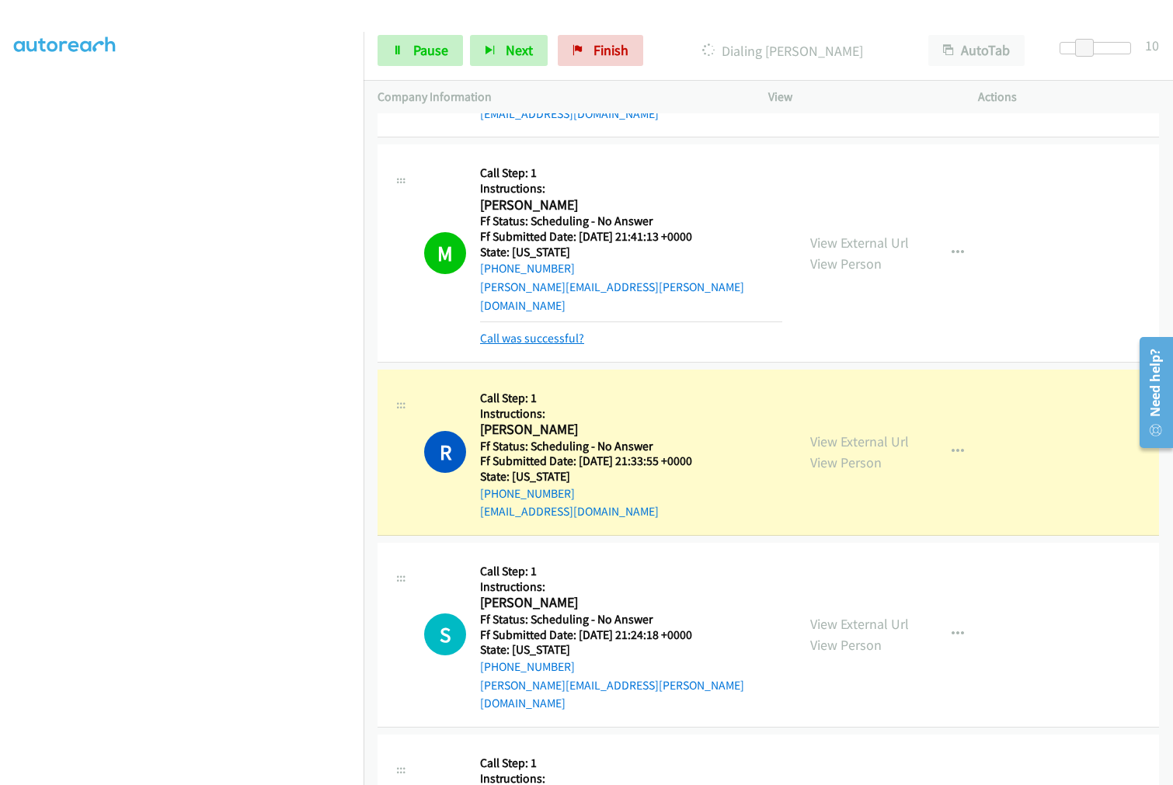
click at [521, 331] on link "Call was successful?" at bounding box center [532, 338] width 104 height 15
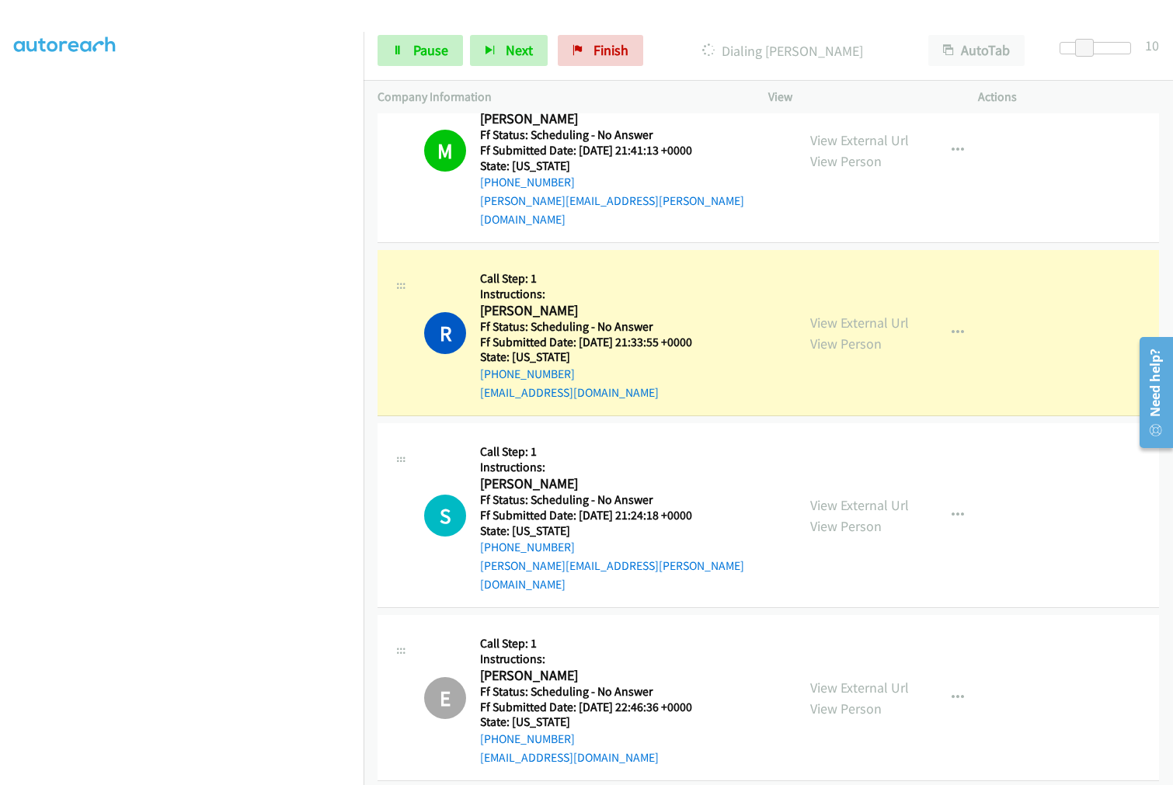
scroll to position [2244, 0]
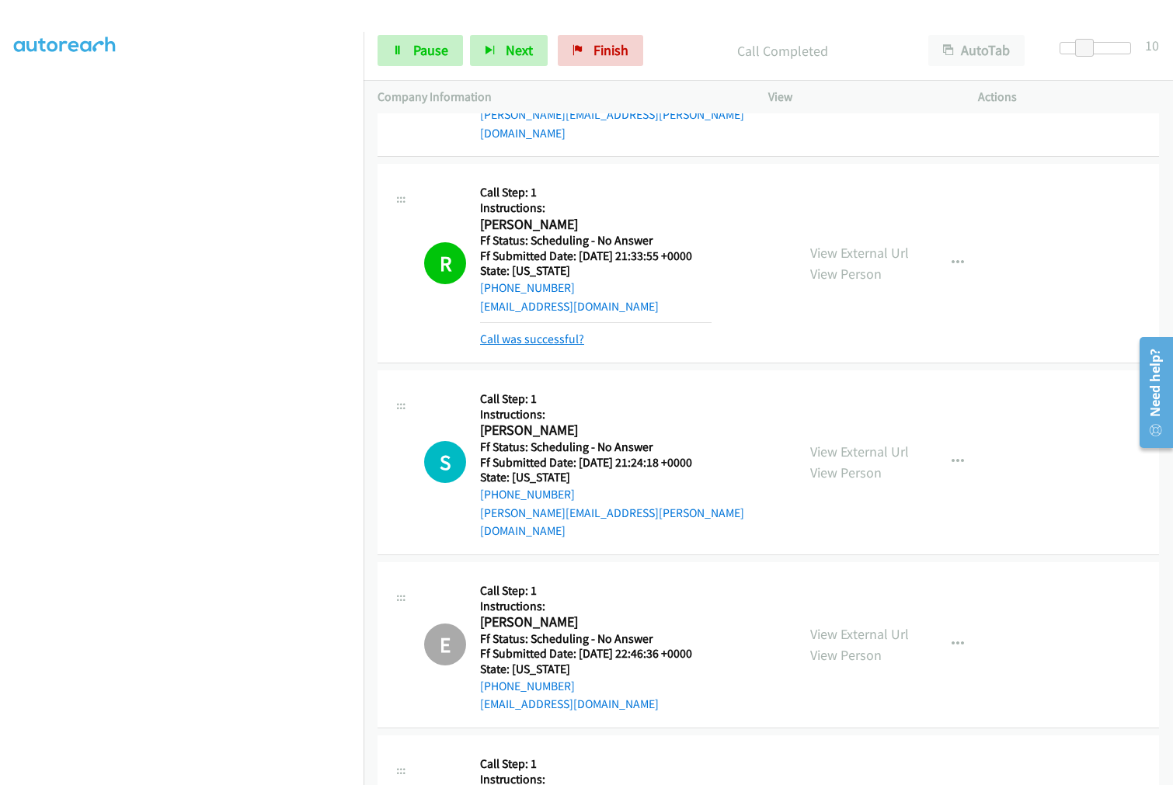
click at [522, 332] on link "Call was successful?" at bounding box center [532, 339] width 104 height 15
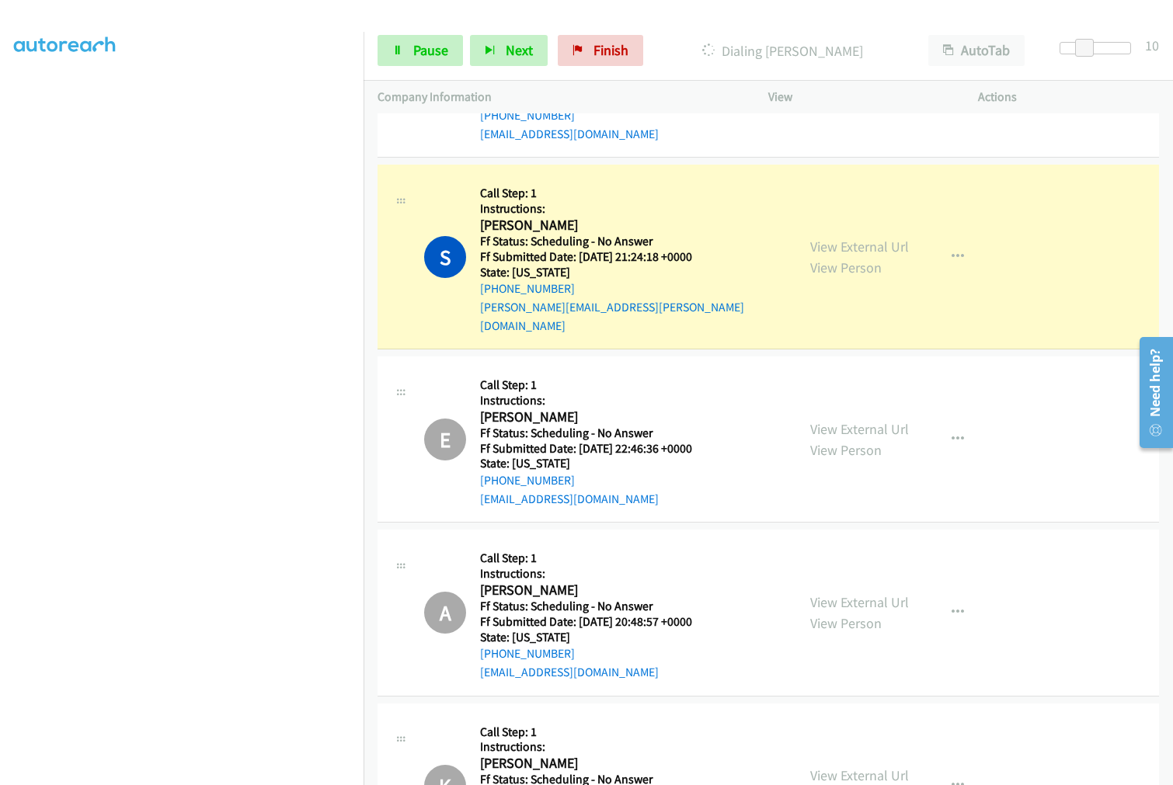
scroll to position [2417, 0]
click at [433, 50] on span "Pause" at bounding box center [430, 50] width 35 height 18
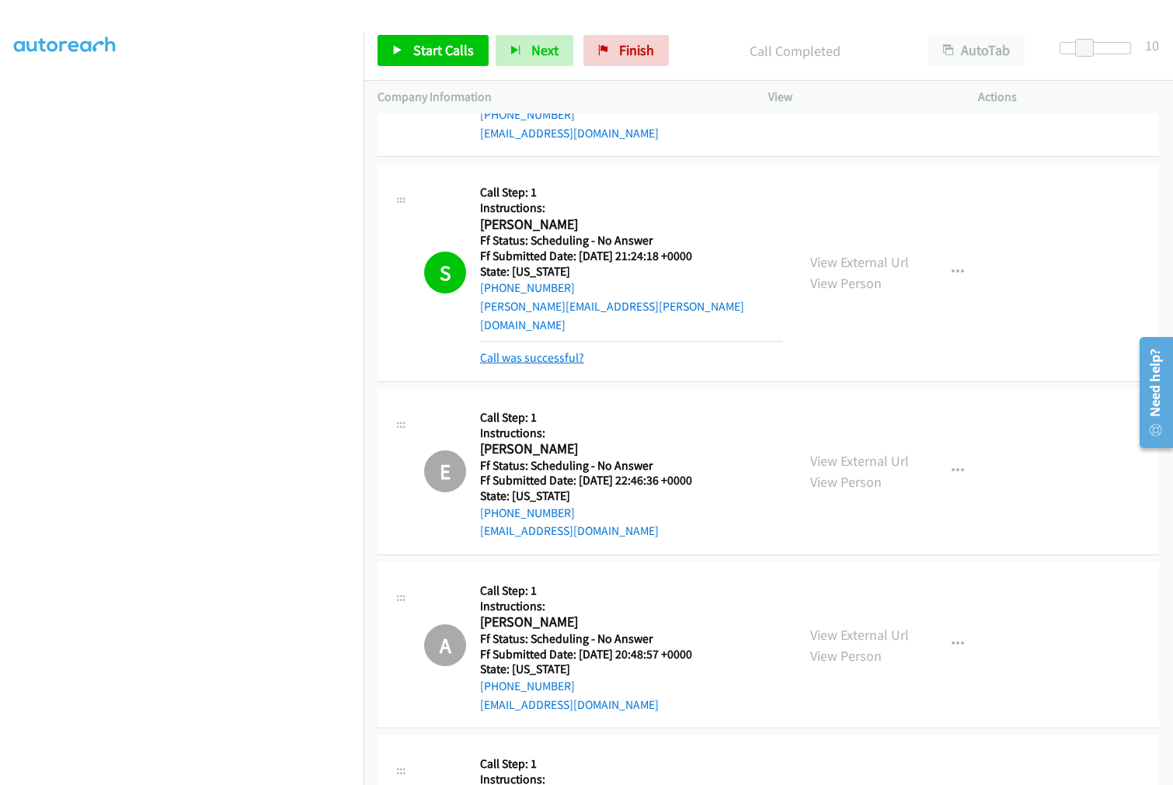
click at [510, 350] on link "Call was successful?" at bounding box center [532, 357] width 104 height 15
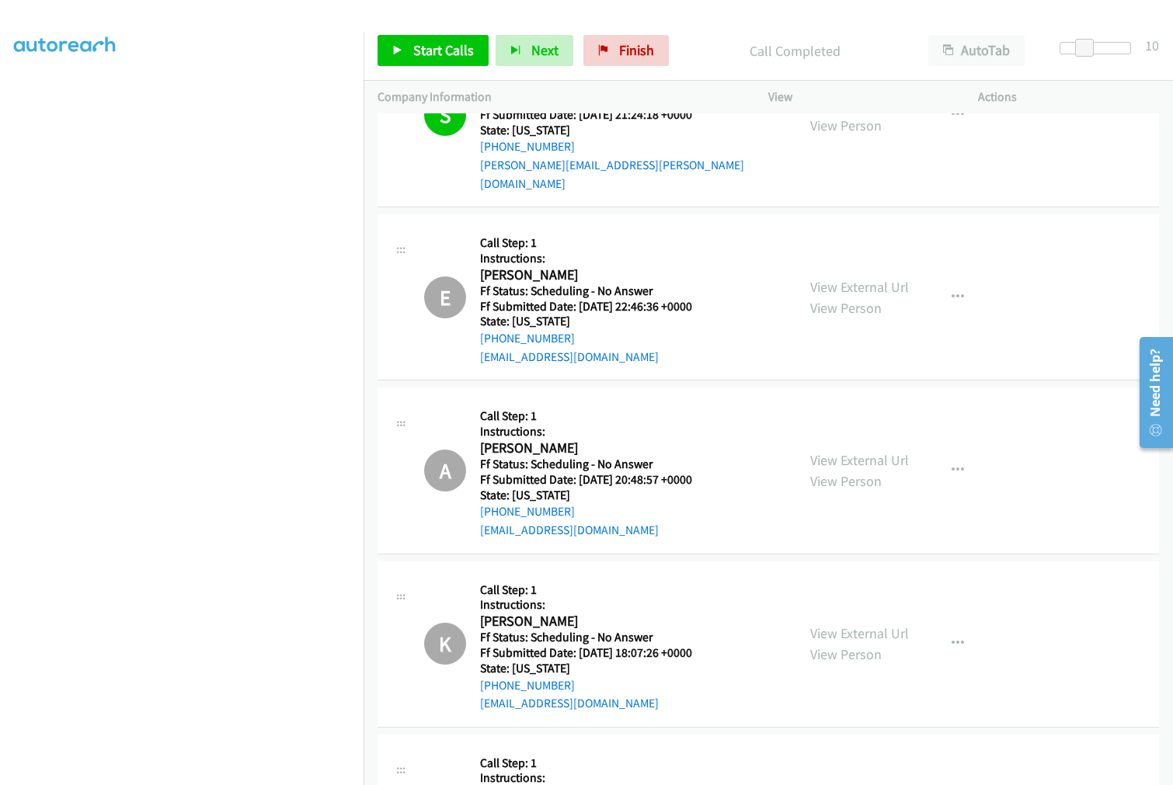
scroll to position [2590, 0]
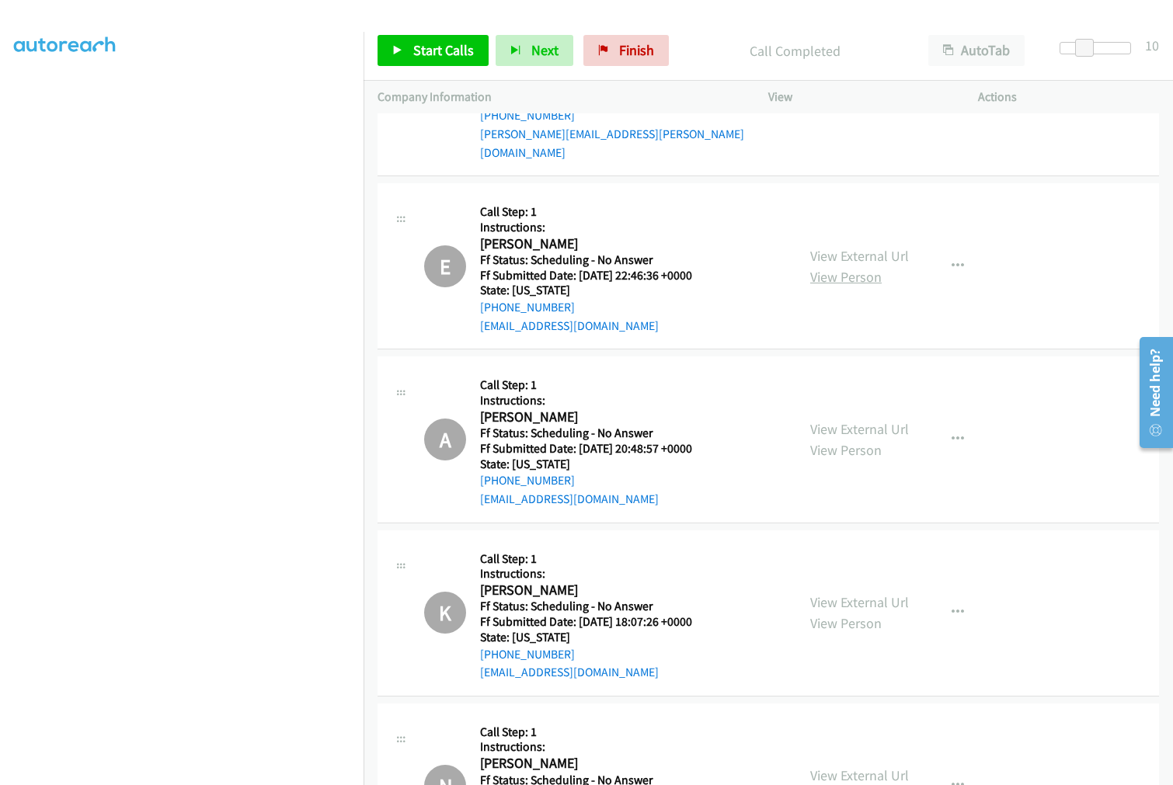
drag, startPoint x: 829, startPoint y: 202, endPoint x: 829, endPoint y: 220, distance: 17.9
click at [829, 247] on link "View External Url" at bounding box center [859, 256] width 99 height 18
click at [852, 420] on link "View External Url" at bounding box center [859, 429] width 99 height 18
click at [839, 594] on link "View External Url" at bounding box center [859, 603] width 99 height 18
click at [841, 767] on link "View External Url" at bounding box center [859, 776] width 99 height 18
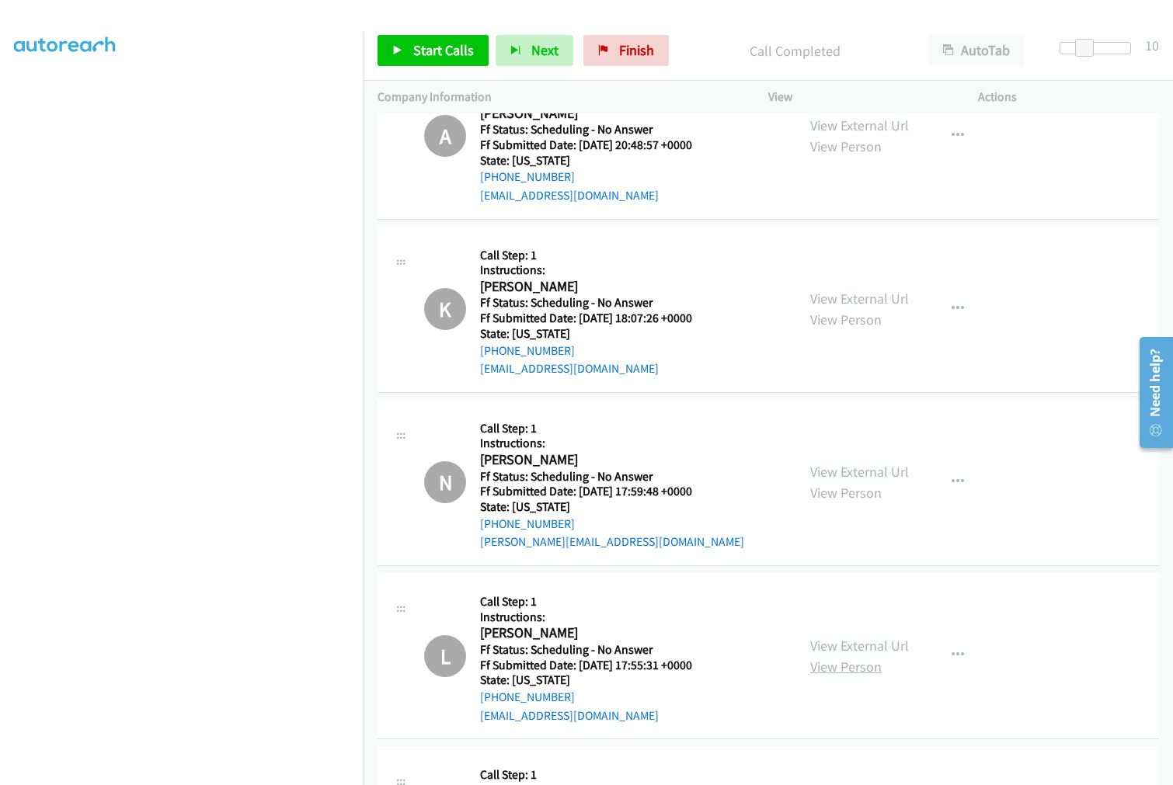
scroll to position [2935, 0]
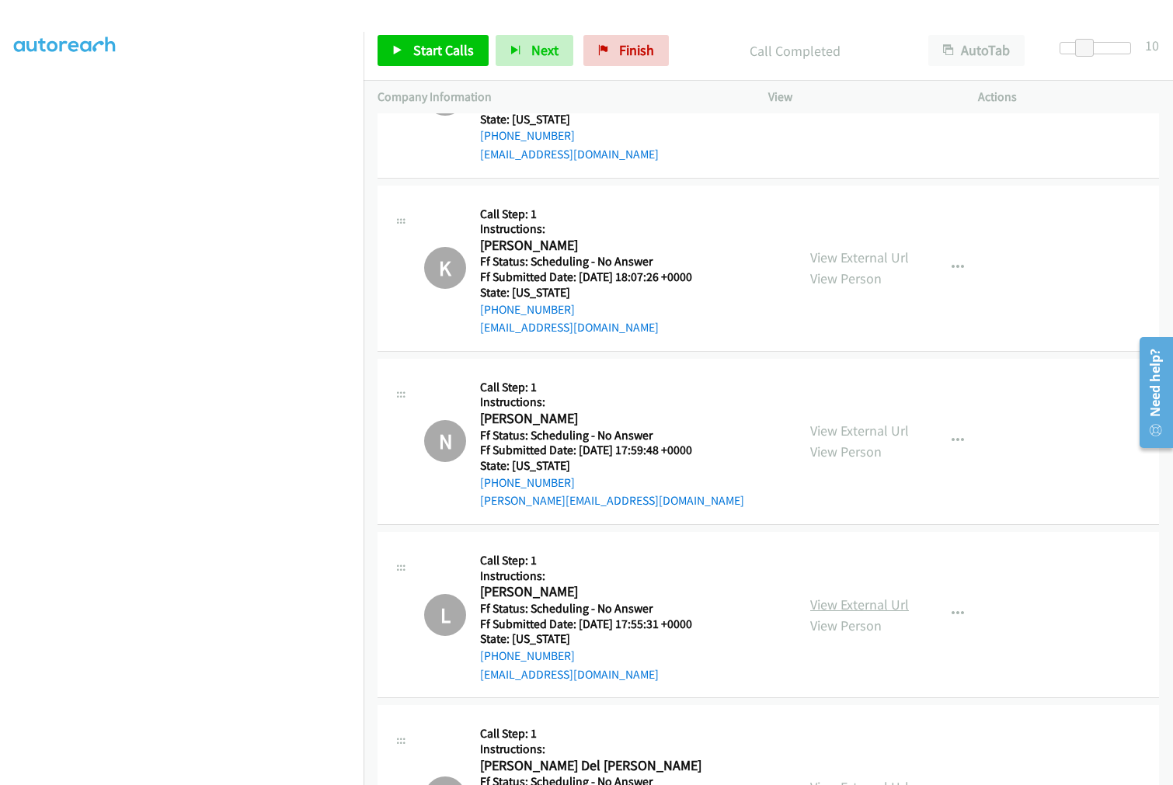
click at [870, 596] on link "View External Url" at bounding box center [859, 605] width 99 height 18
click at [856, 779] on link "View External Url" at bounding box center [859, 788] width 99 height 18
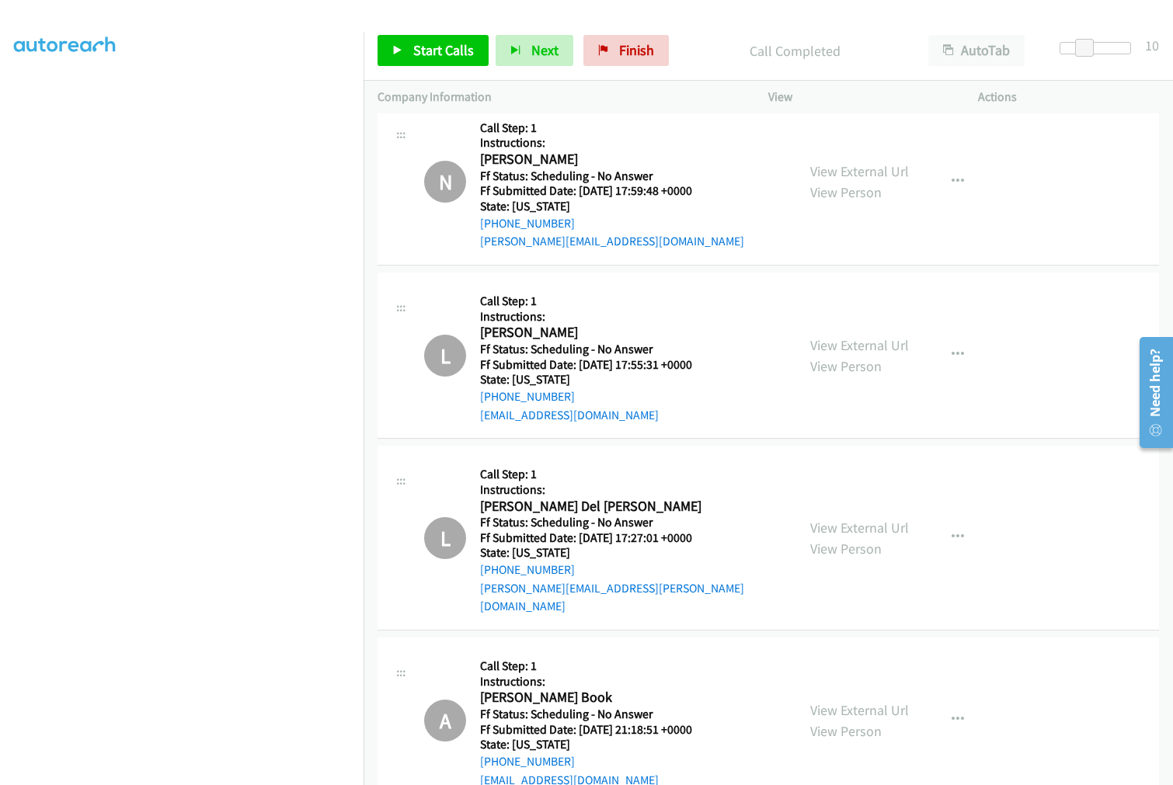
scroll to position [3280, 0]
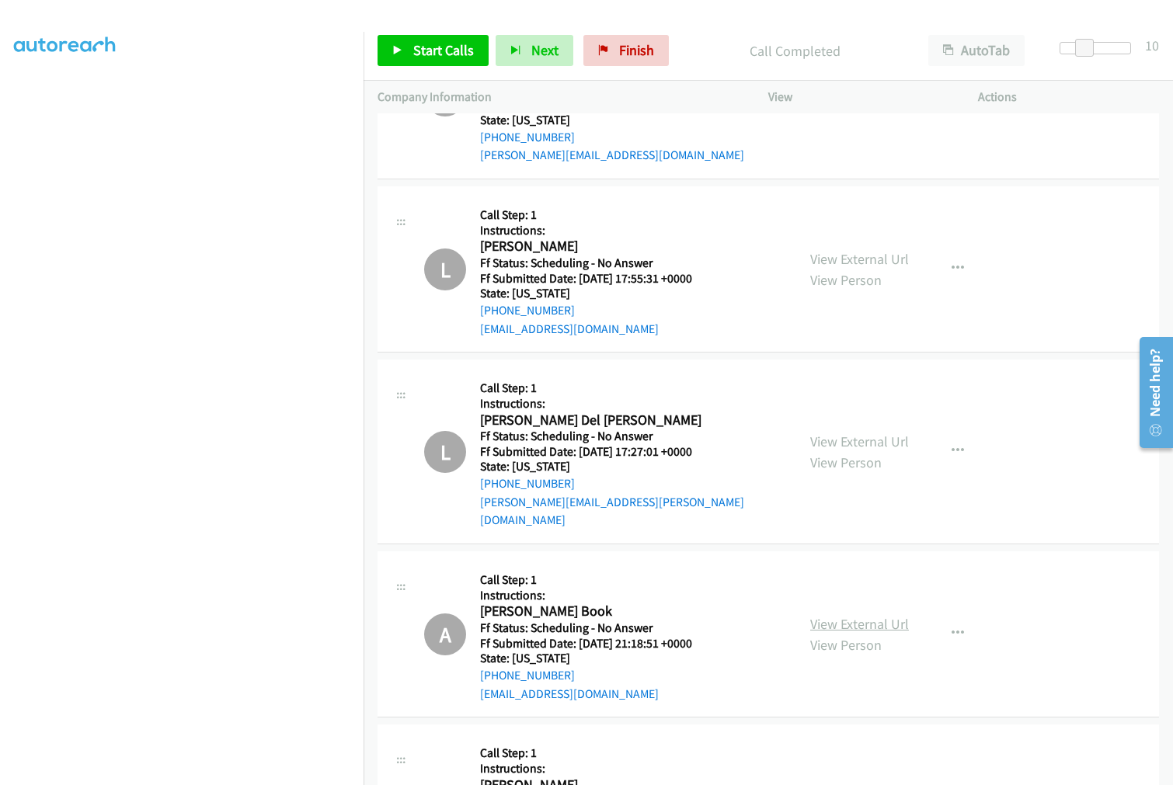
click at [887, 615] on link "View External Url" at bounding box center [859, 624] width 99 height 18
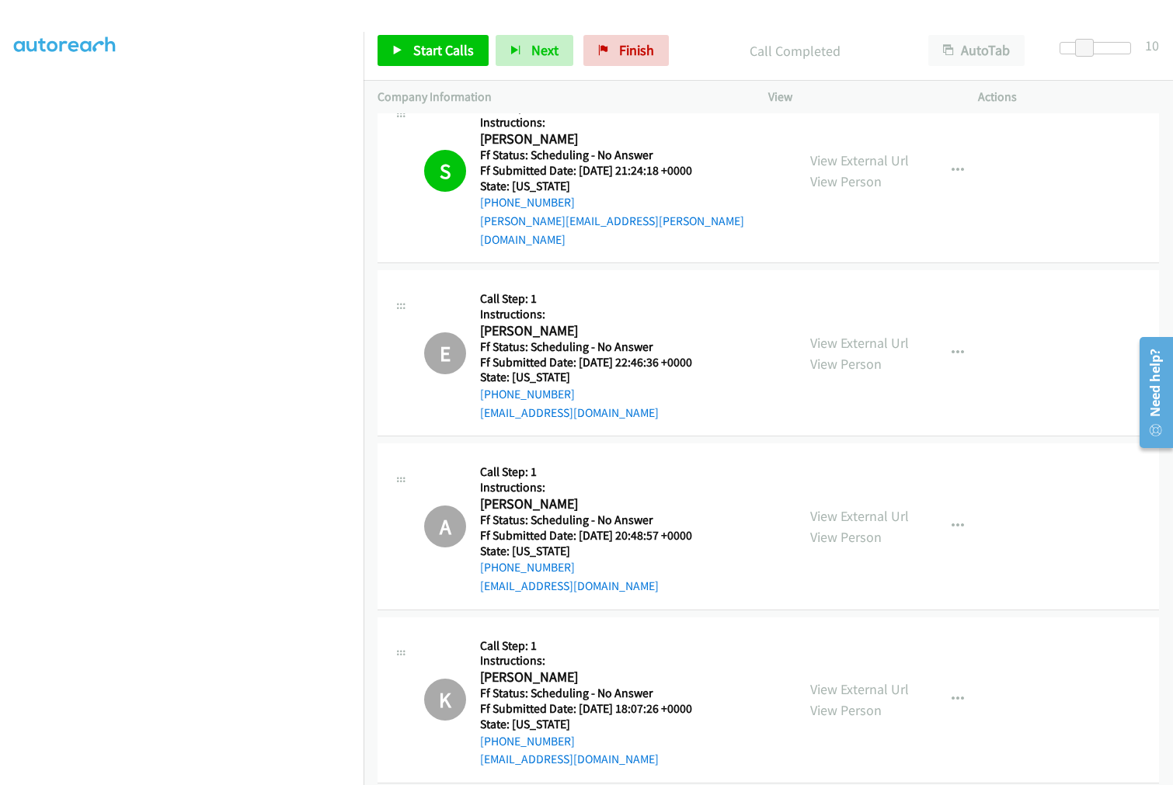
scroll to position [2503, 0]
click at [432, 52] on span "Start Calls" at bounding box center [443, 50] width 61 height 18
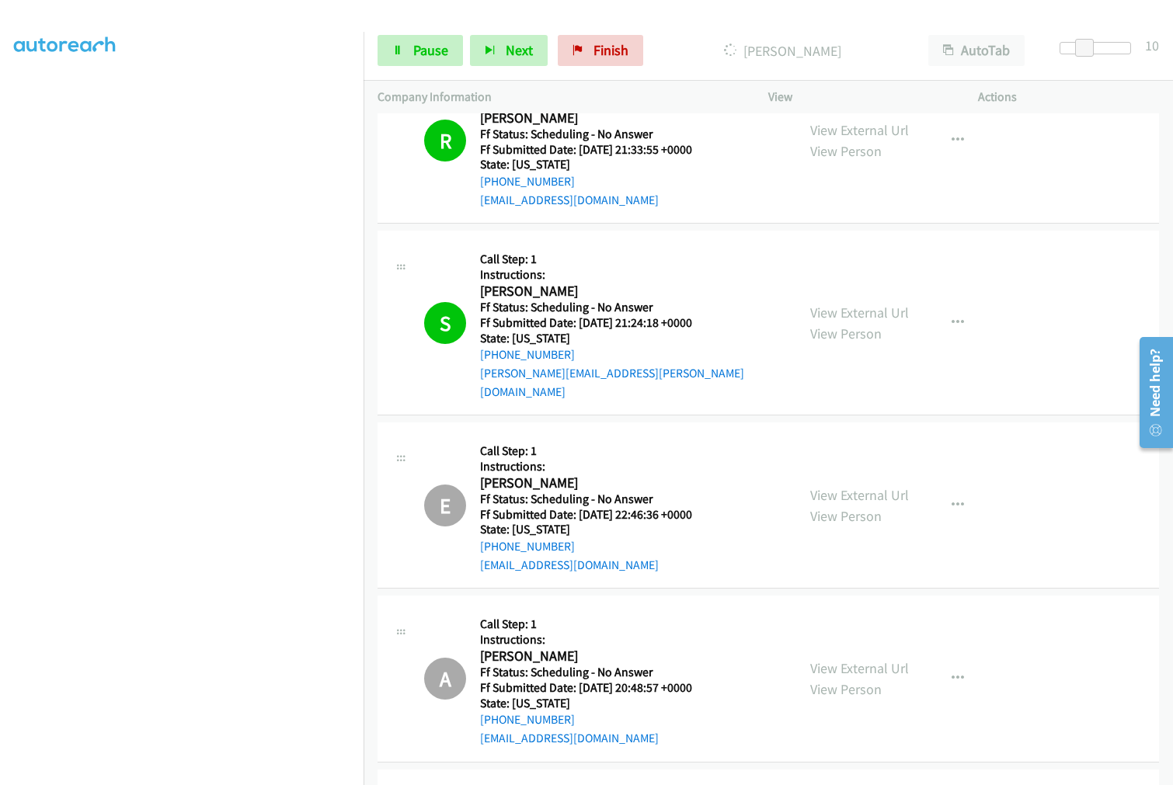
scroll to position [2331, 0]
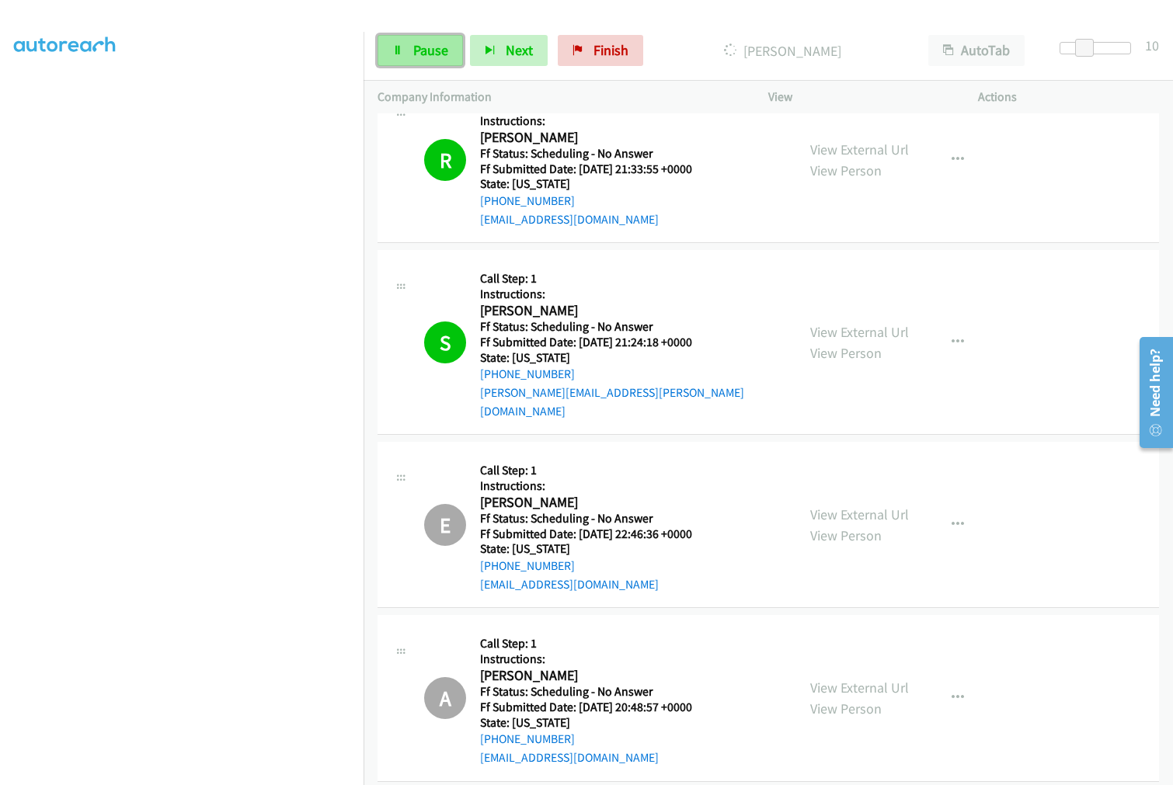
click at [432, 50] on span "Pause" at bounding box center [430, 50] width 35 height 18
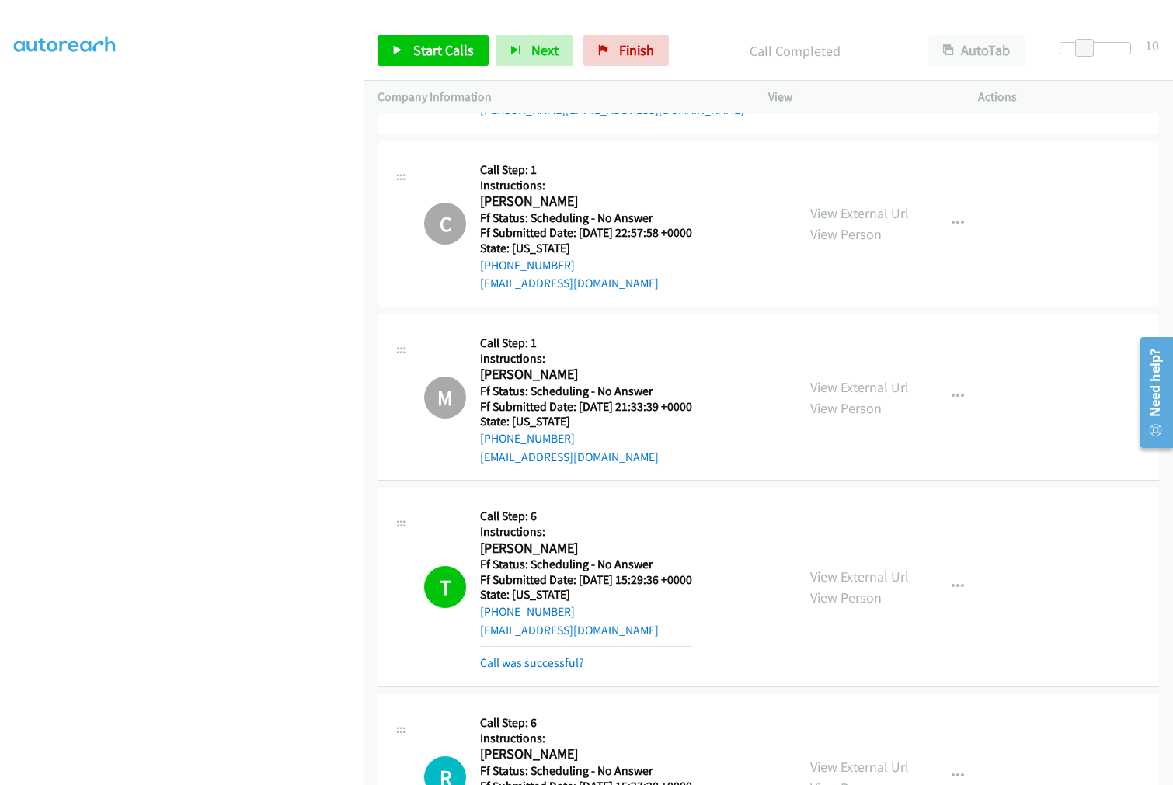
scroll to position [5439, 0]
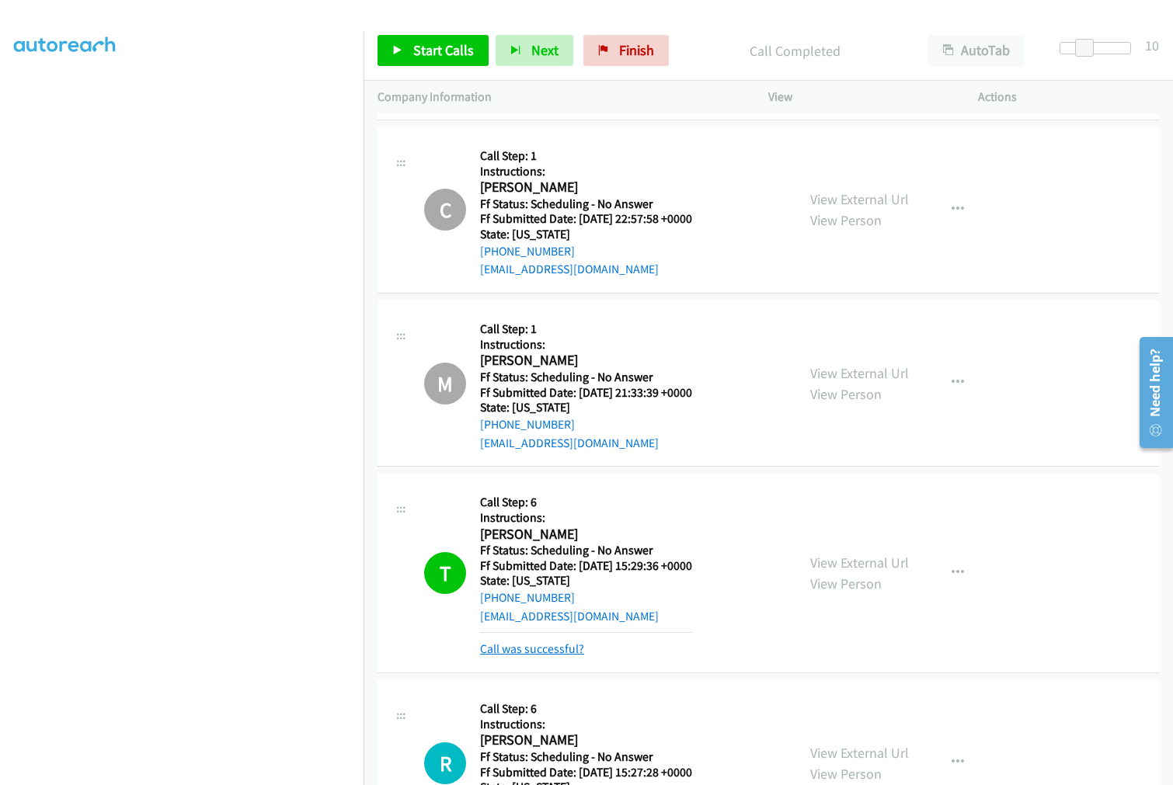
click at [531, 642] on link "Call was successful?" at bounding box center [532, 649] width 104 height 15
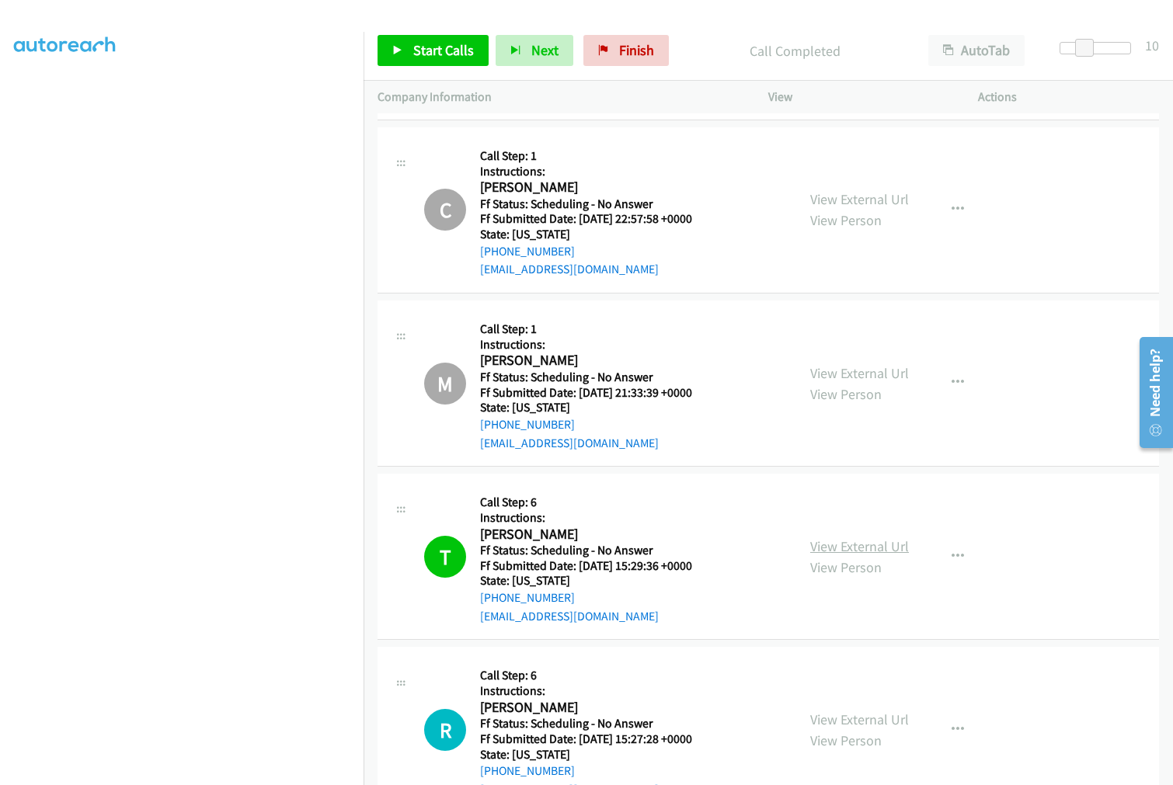
click at [813, 538] on link "View External Url" at bounding box center [859, 547] width 99 height 18
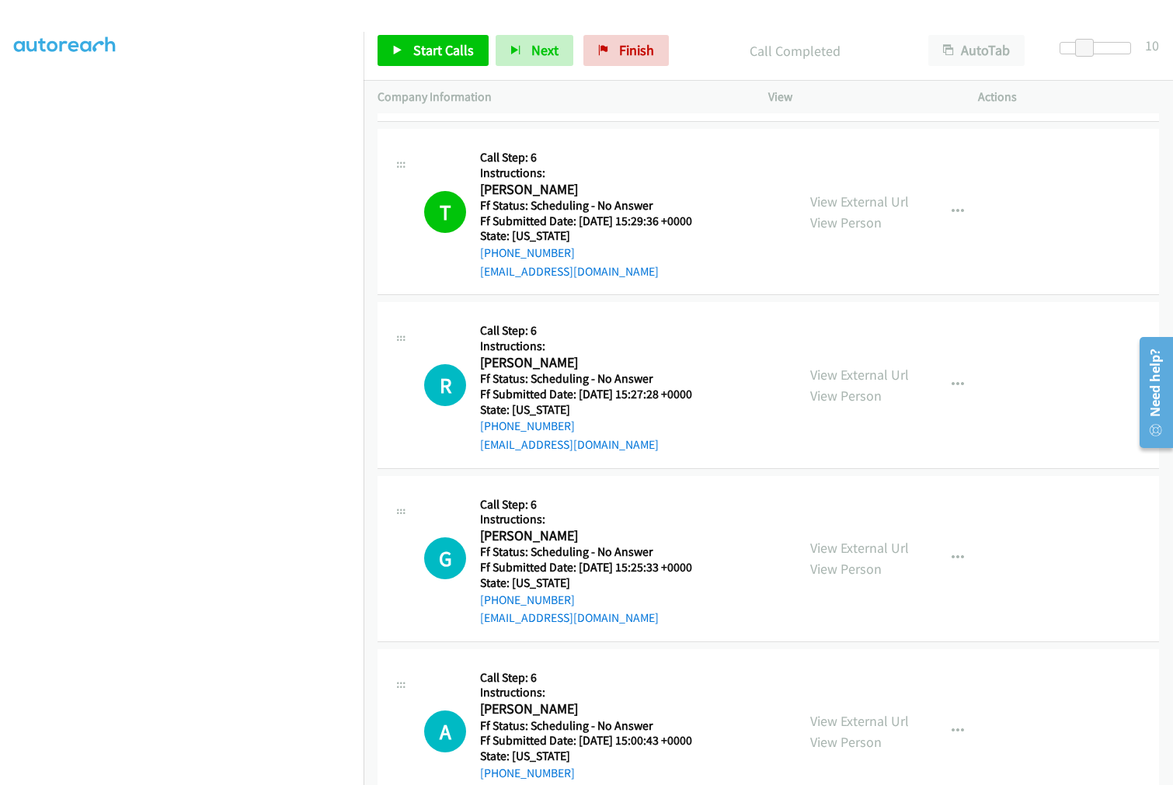
scroll to position [5870, 0]
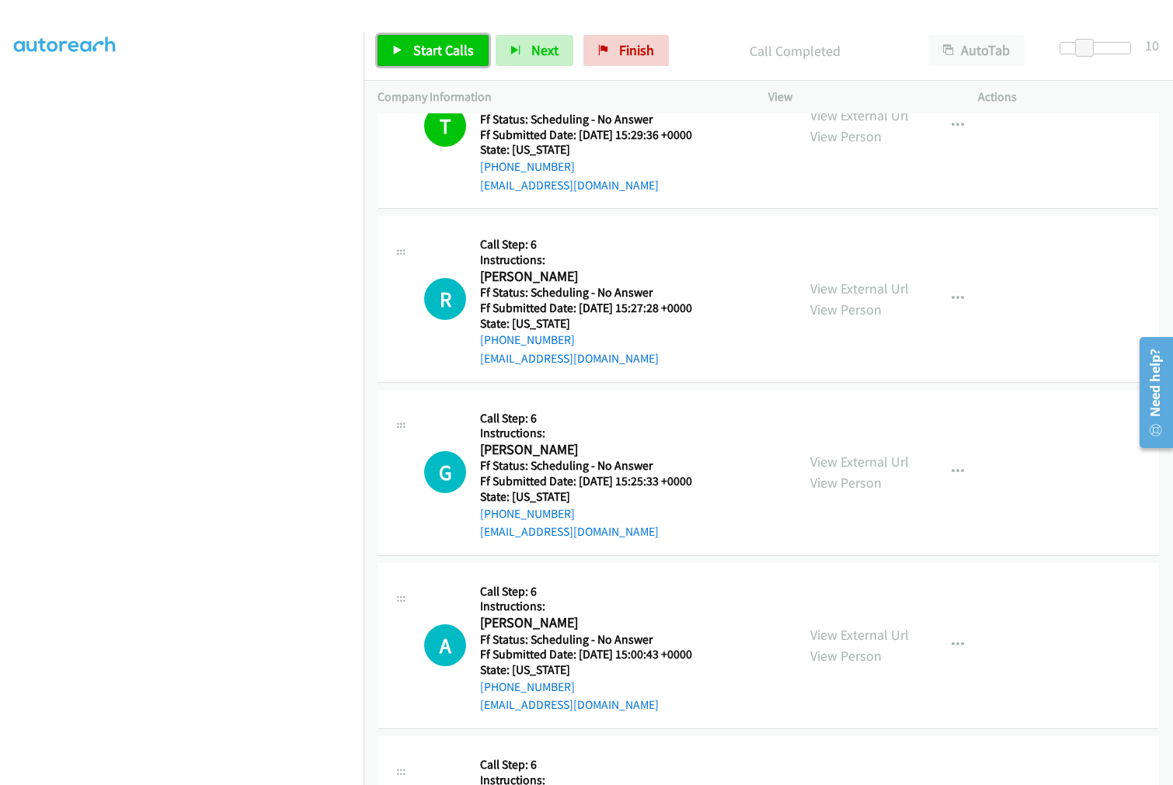
click at [430, 50] on span "Start Calls" at bounding box center [443, 50] width 61 height 18
click at [834, 280] on link "View External Url" at bounding box center [859, 289] width 99 height 18
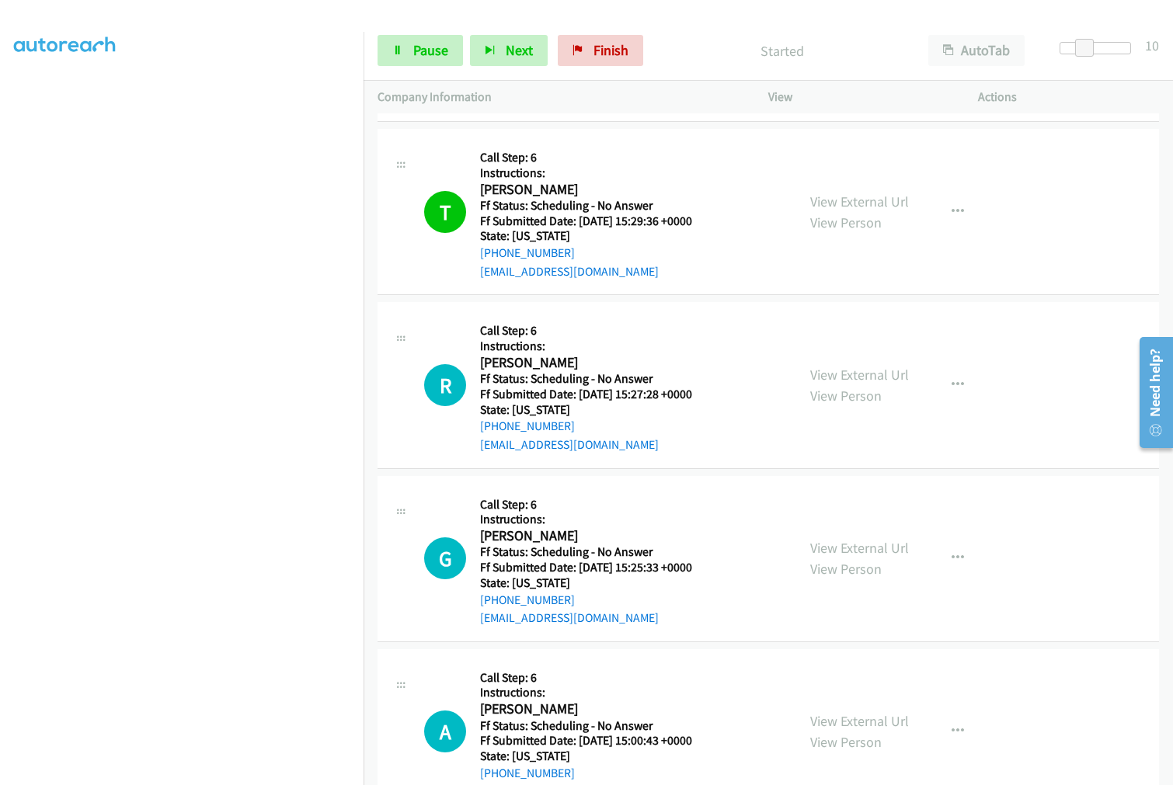
scroll to position [5697, 0]
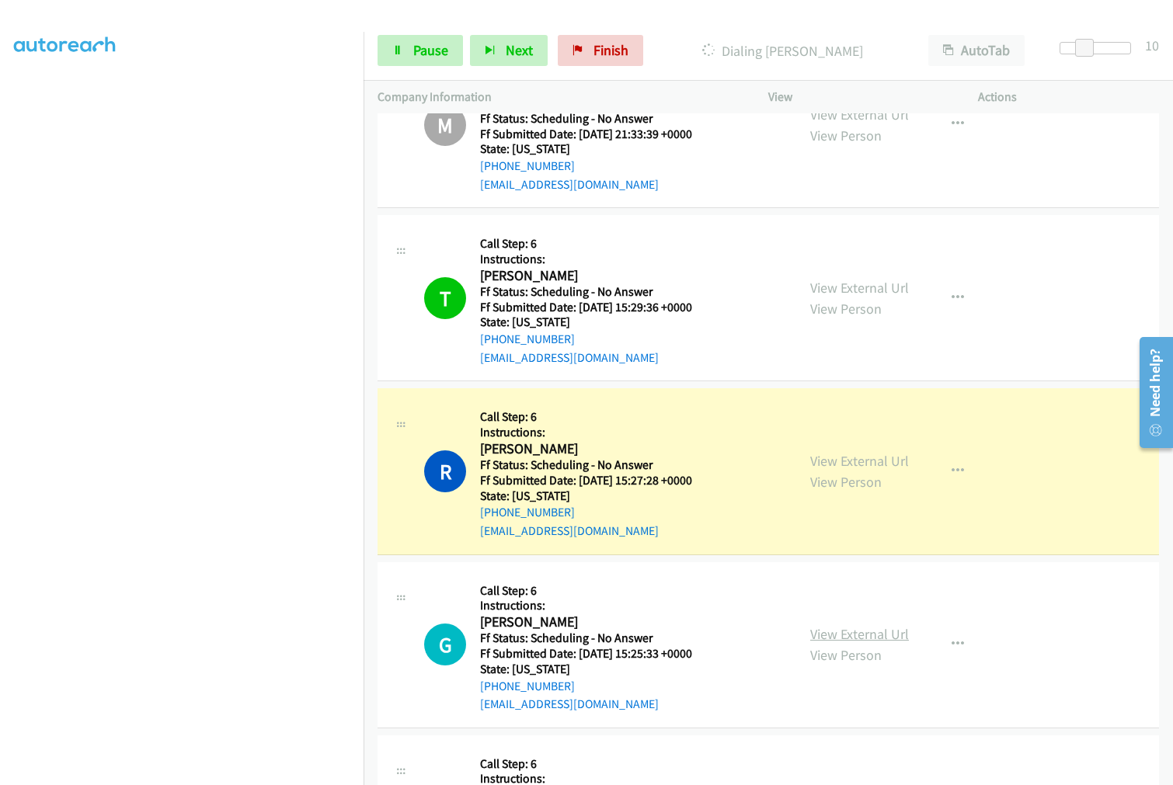
click at [857, 625] on link "View External Url" at bounding box center [859, 634] width 99 height 18
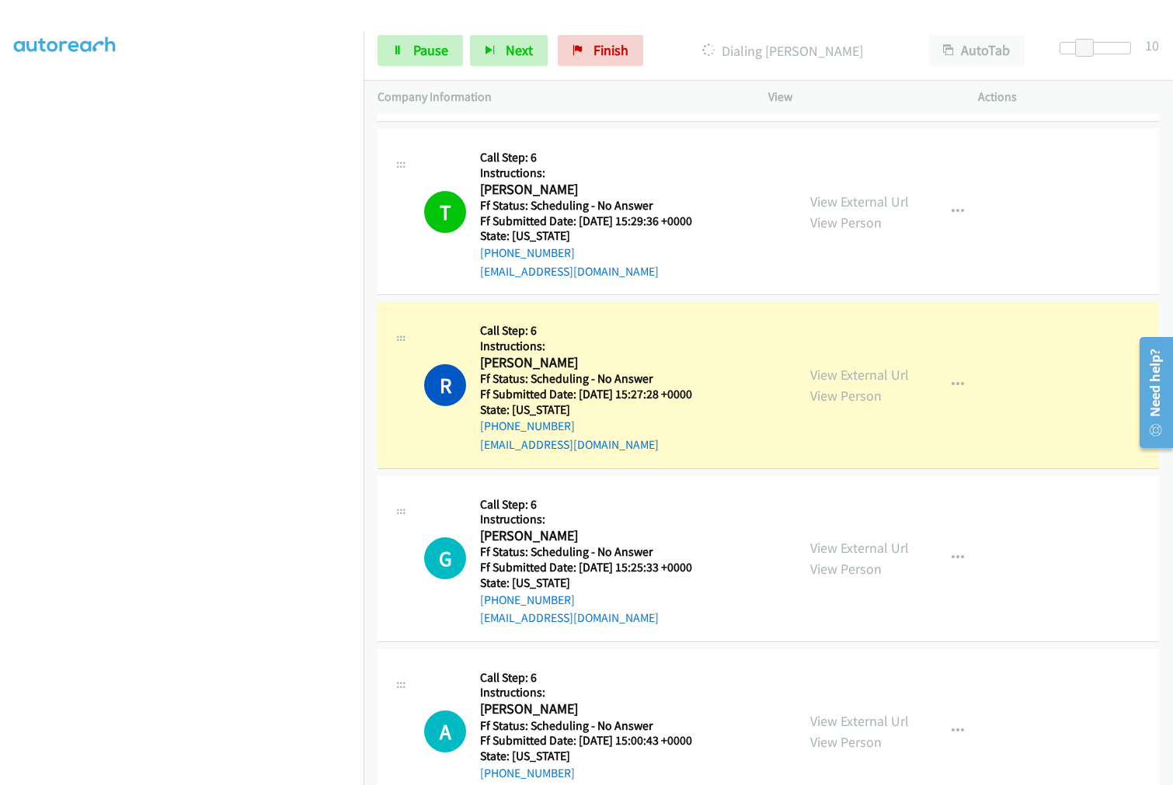
scroll to position [5870, 0]
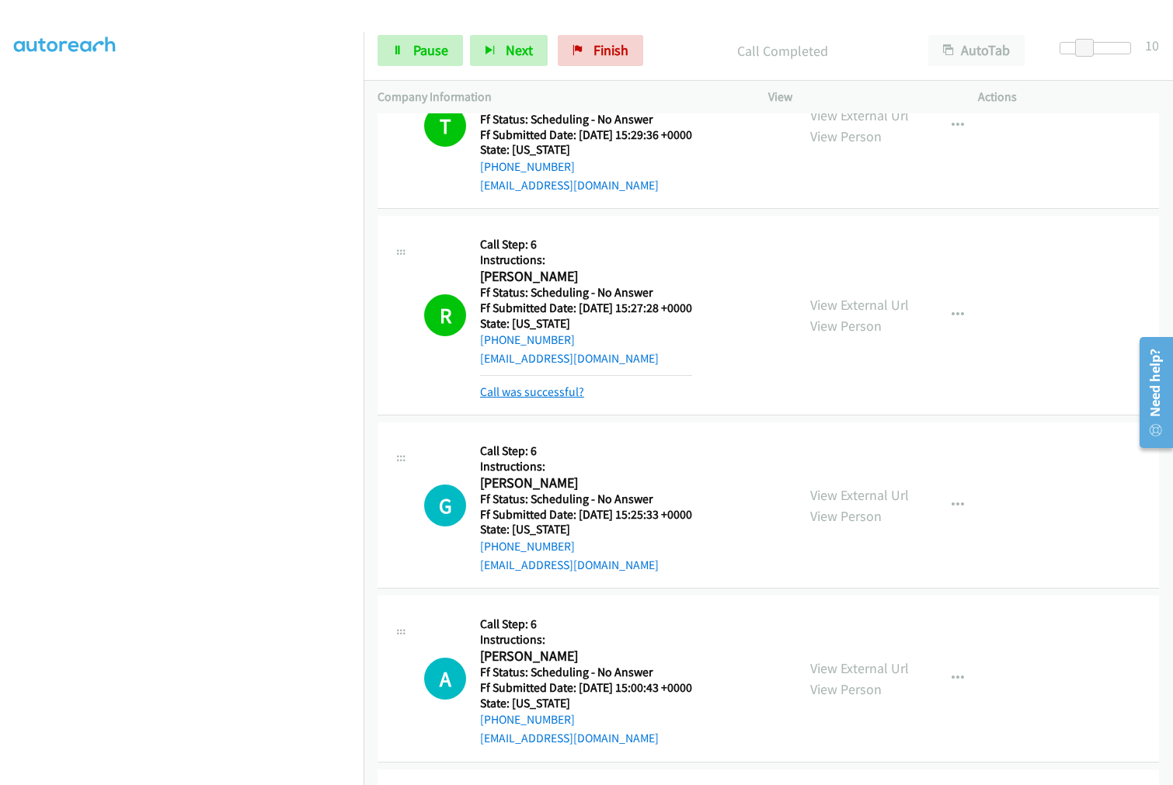
click at [537, 385] on link "Call was successful?" at bounding box center [532, 392] width 104 height 15
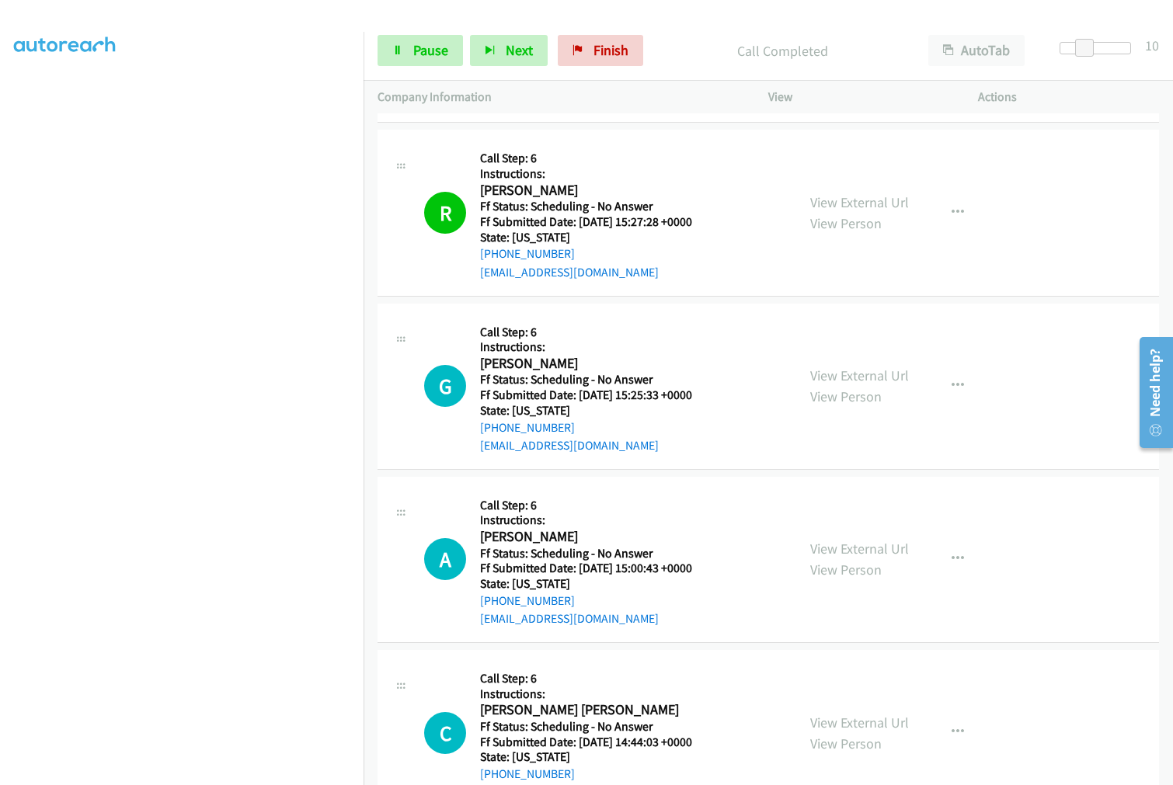
scroll to position [6042, 0]
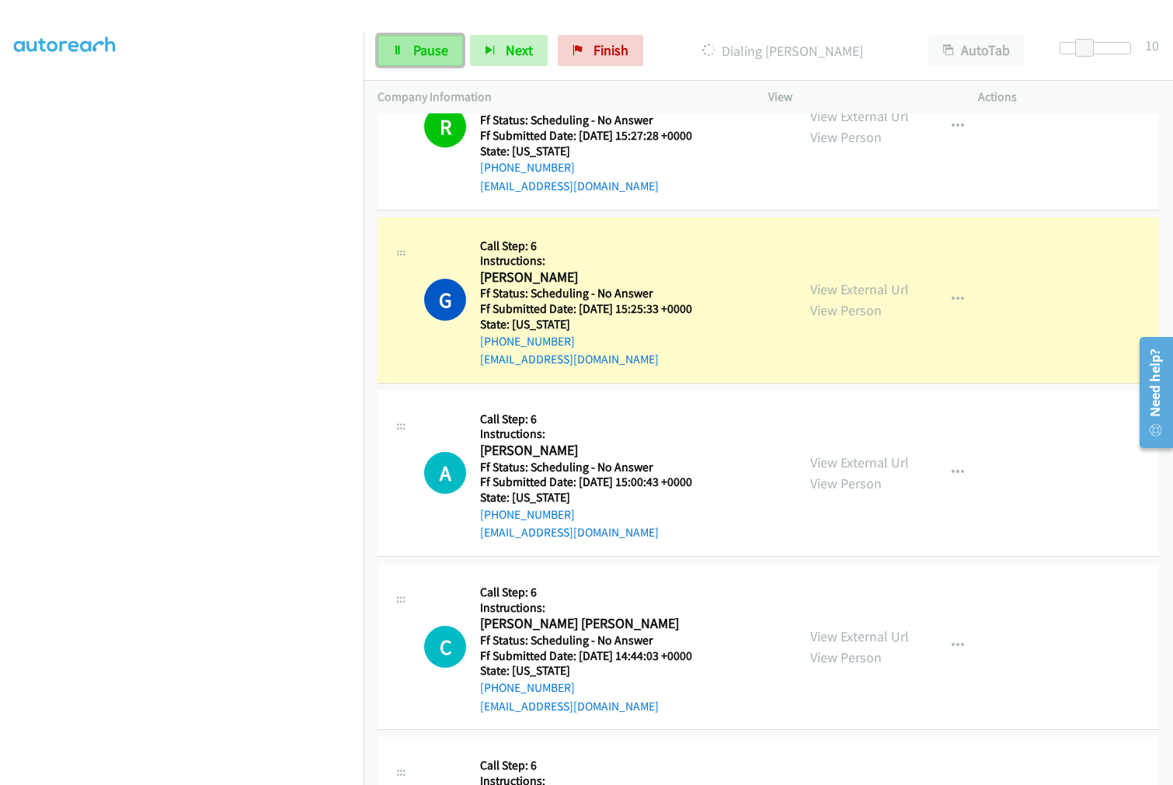
click at [435, 49] on span "Pause" at bounding box center [430, 50] width 35 height 18
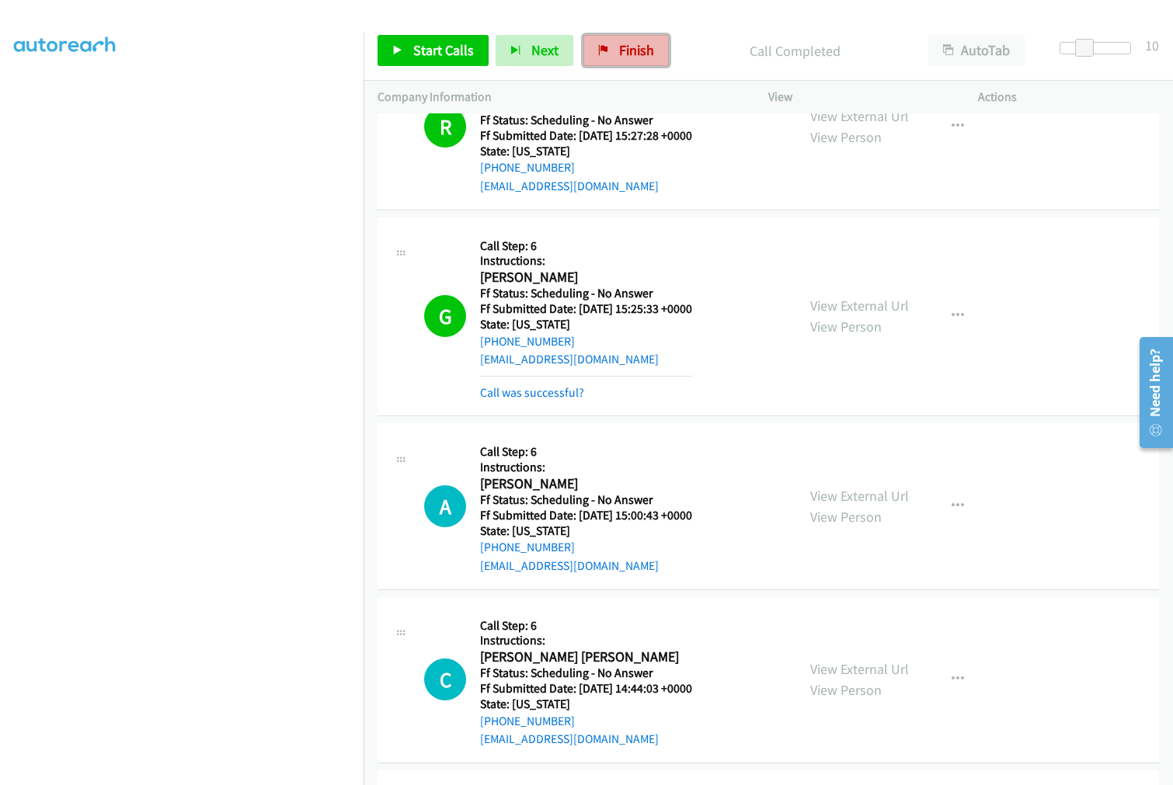
click at [615, 60] on link "Finish" at bounding box center [625, 50] width 85 height 31
